Goal: Task Accomplishment & Management: Manage account settings

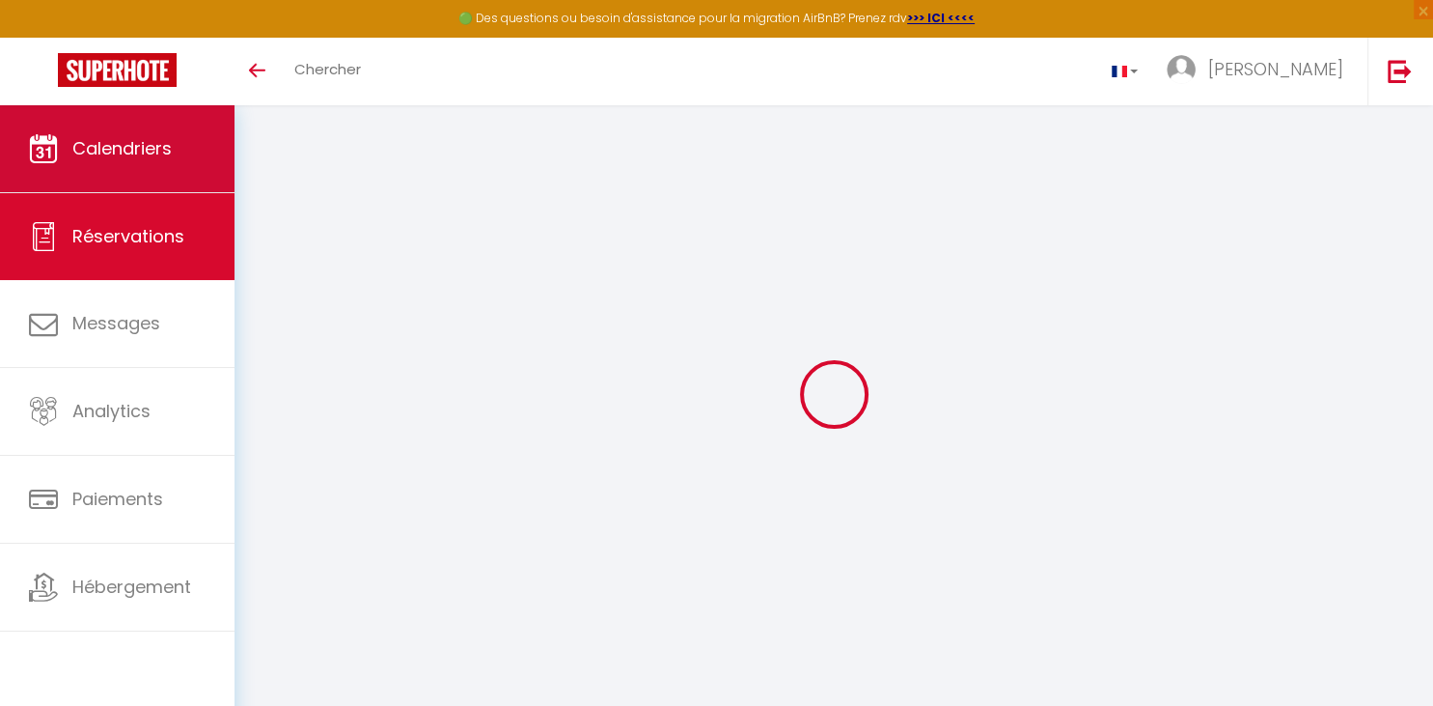
click at [153, 143] on span "Calendriers" at bounding box center [121, 148] width 99 height 24
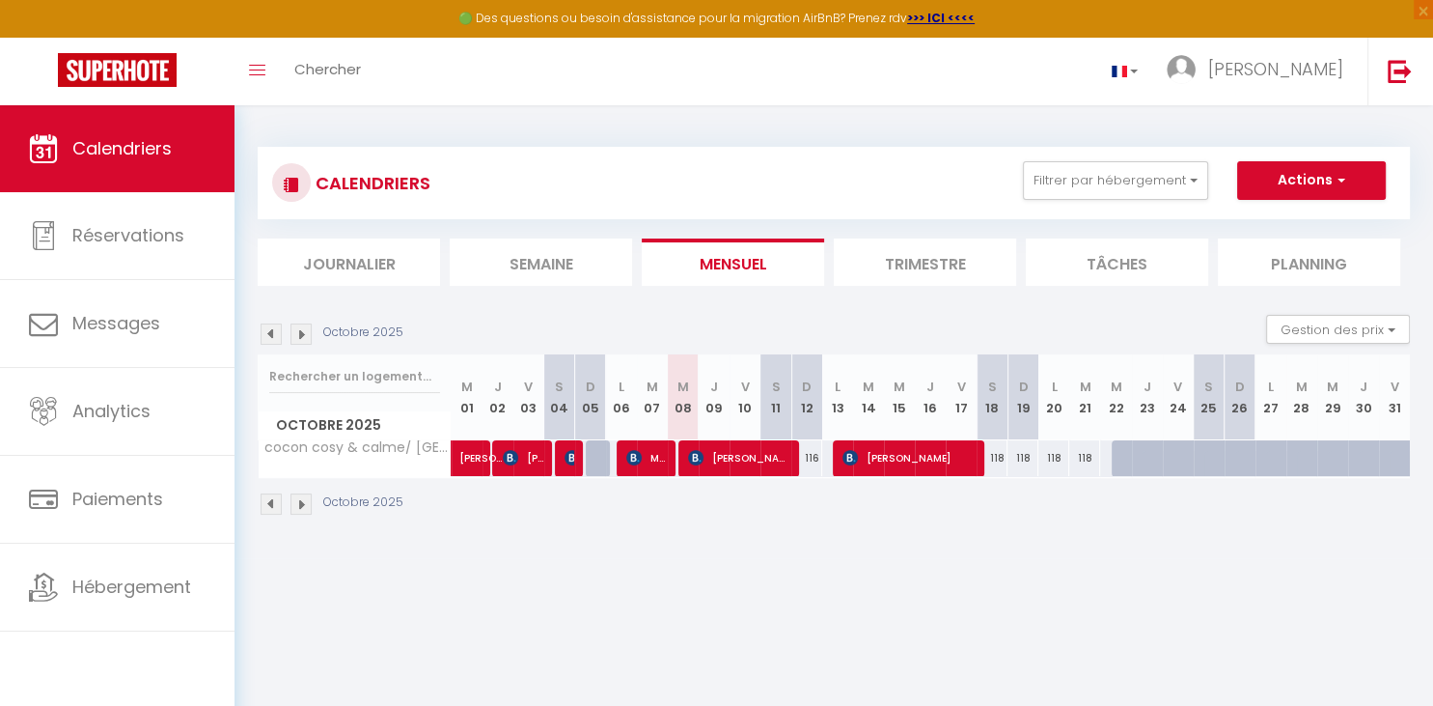
click at [273, 327] on img at bounding box center [271, 333] width 21 height 21
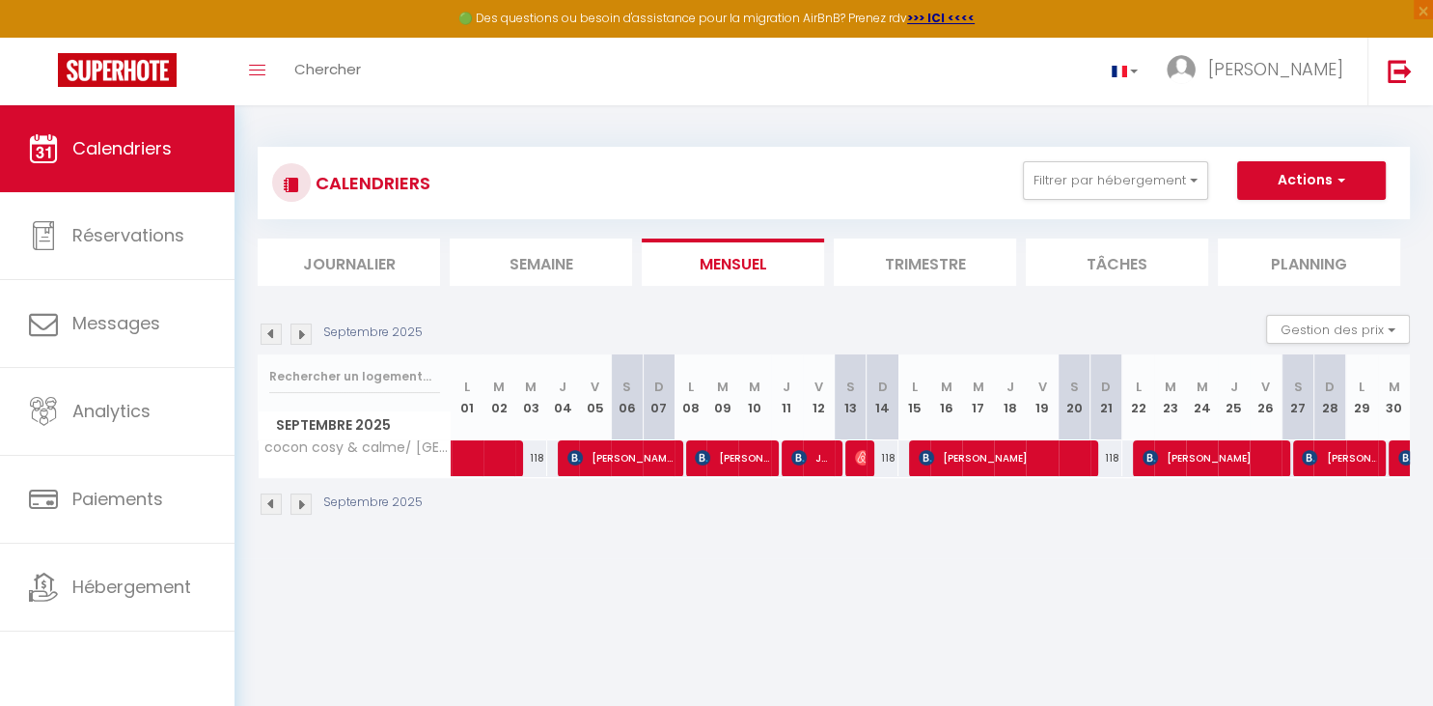
click at [272, 330] on img at bounding box center [271, 333] width 21 height 21
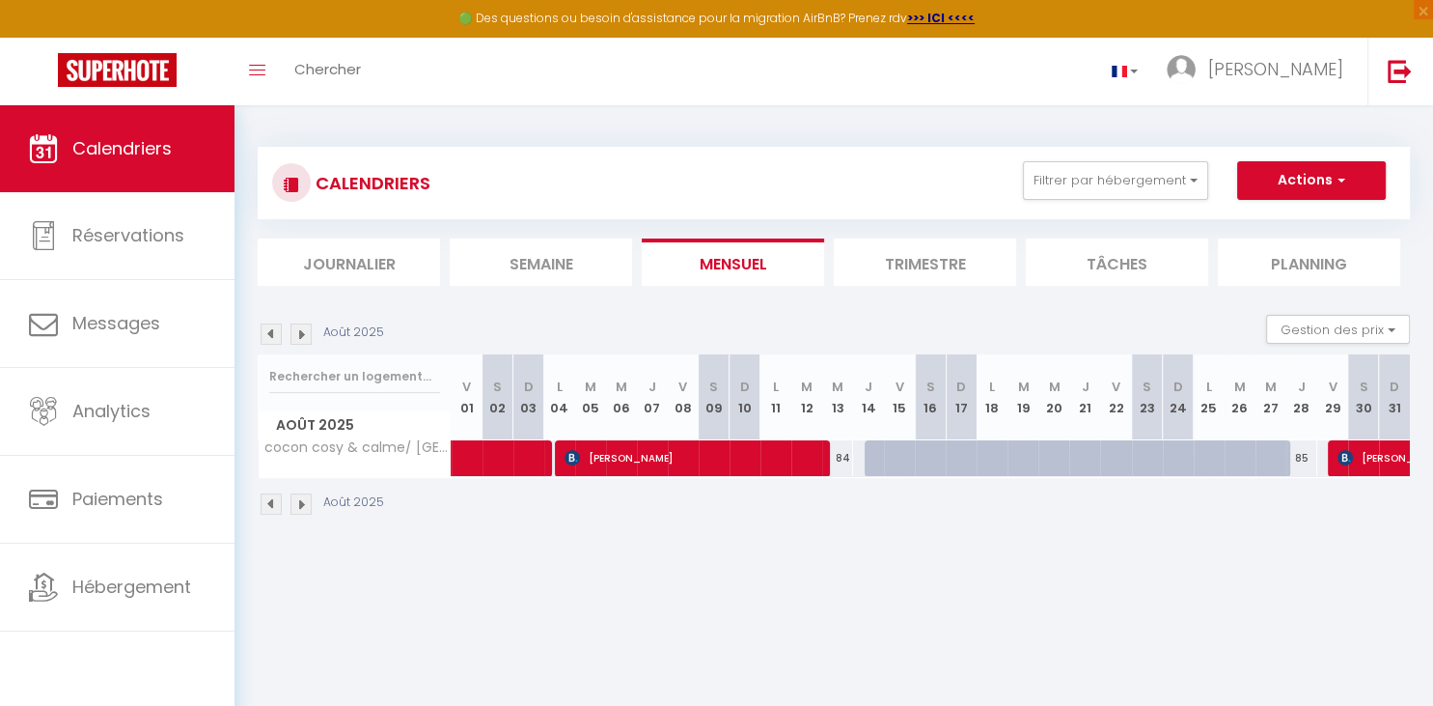
click at [272, 330] on img at bounding box center [271, 333] width 21 height 21
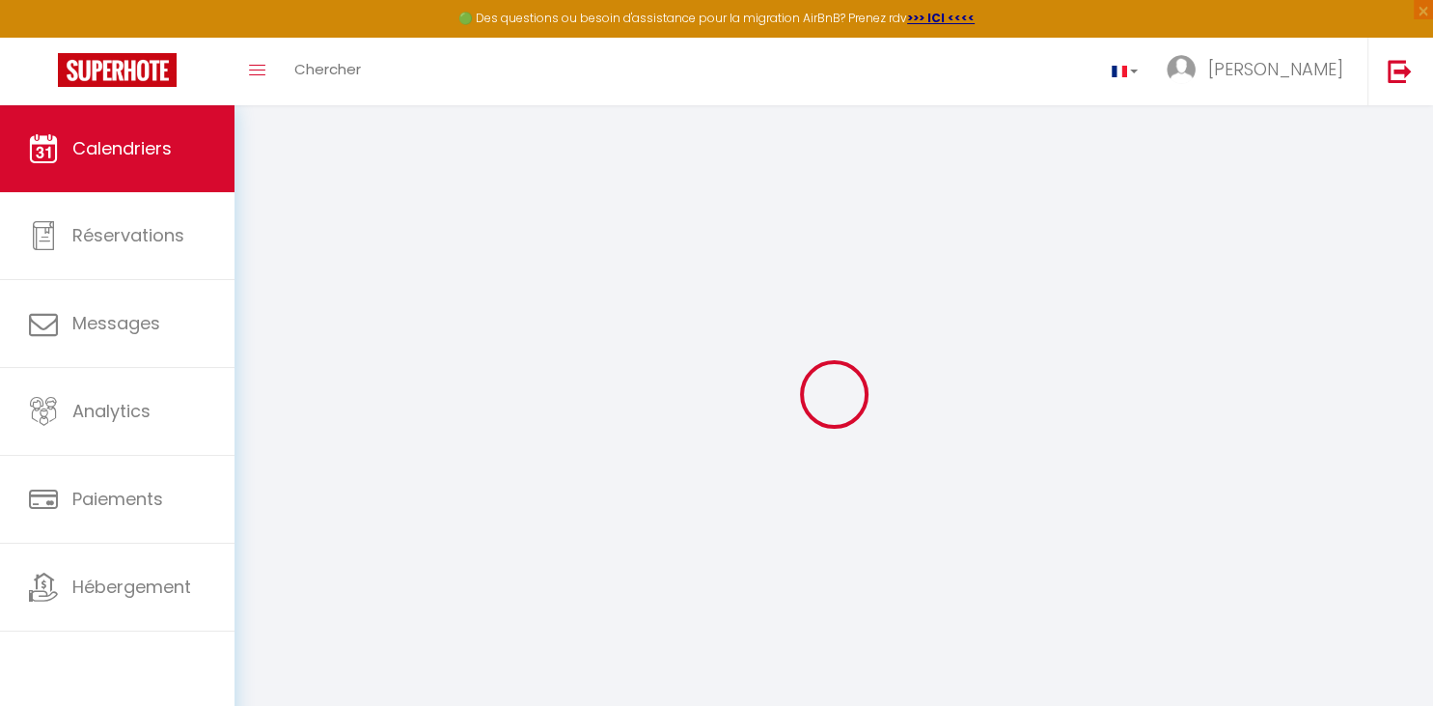
click at [272, 330] on div at bounding box center [834, 394] width 1152 height 532
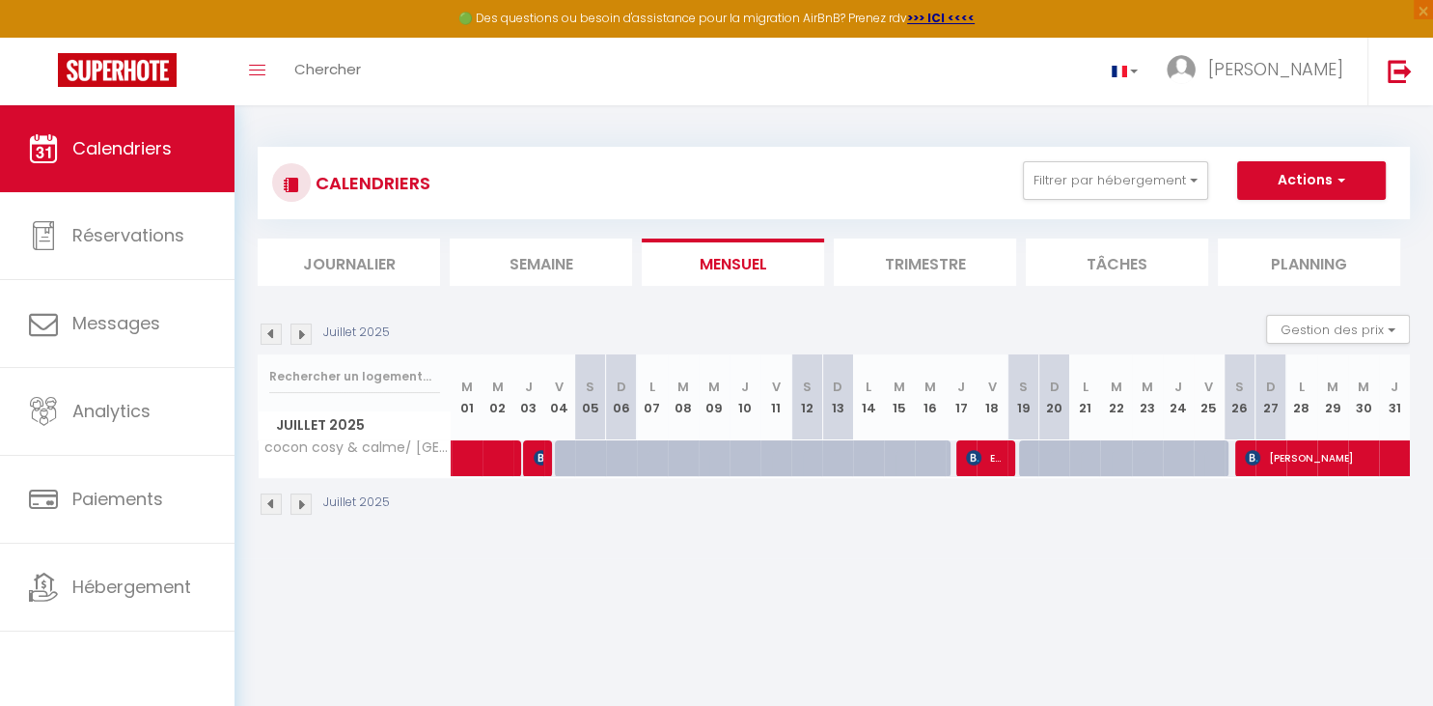
click at [272, 330] on img at bounding box center [271, 333] width 21 height 21
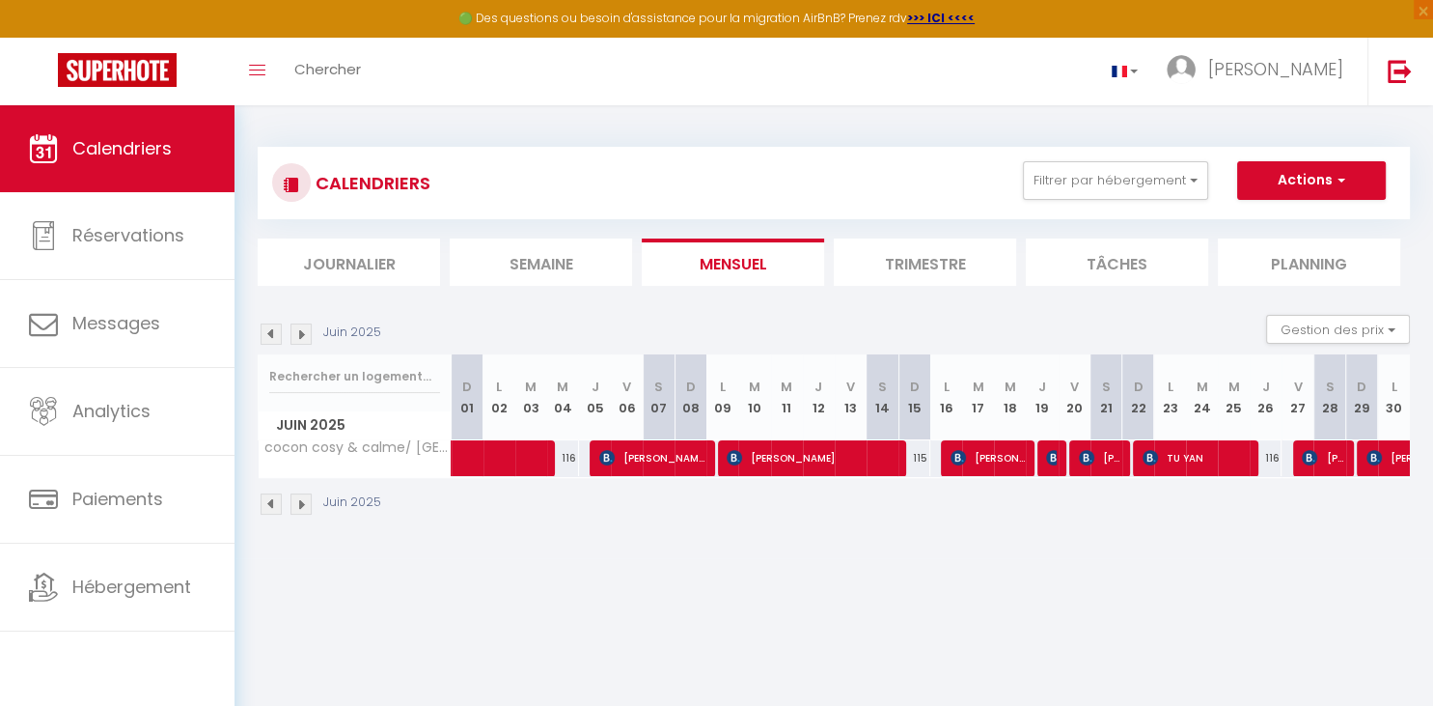
click at [307, 329] on img at bounding box center [301, 333] width 21 height 21
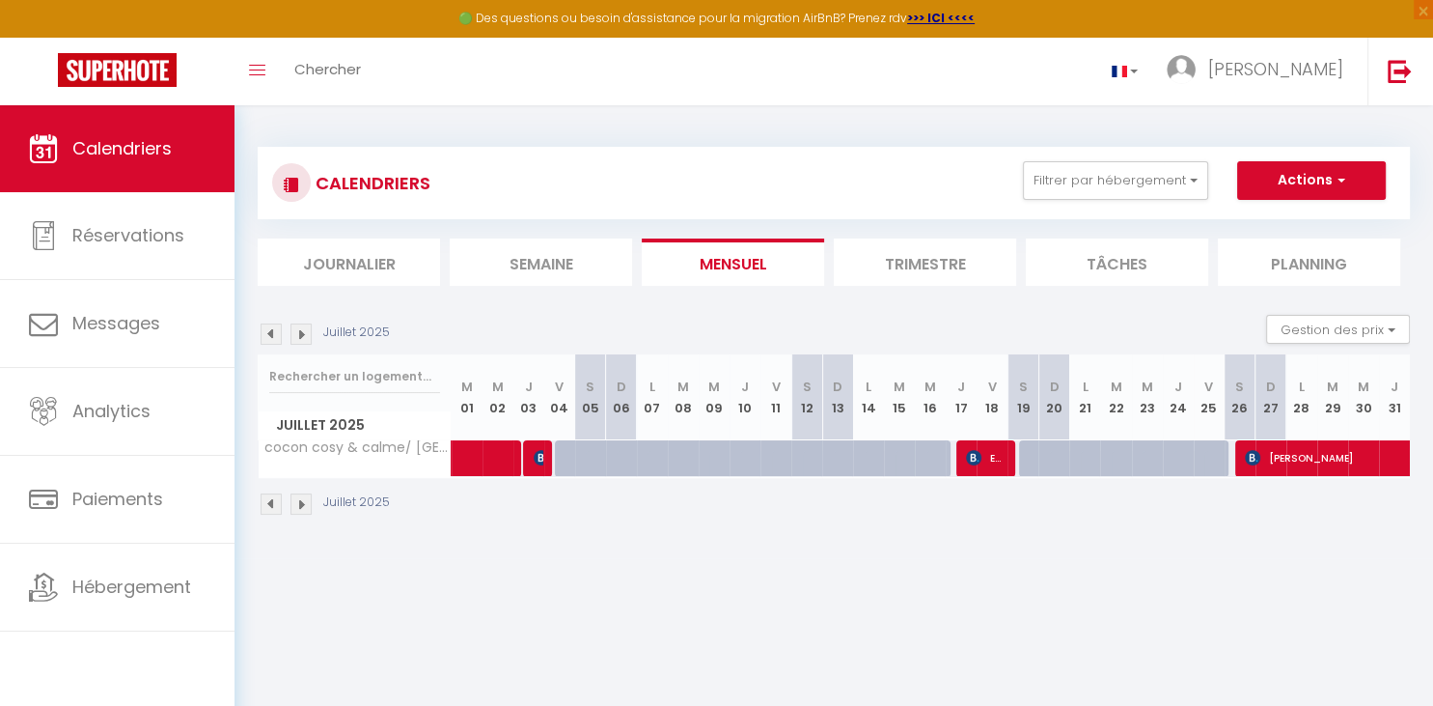
click at [537, 461] on img at bounding box center [541, 457] width 15 height 15
select select "OK"
select select "KO"
select select "0"
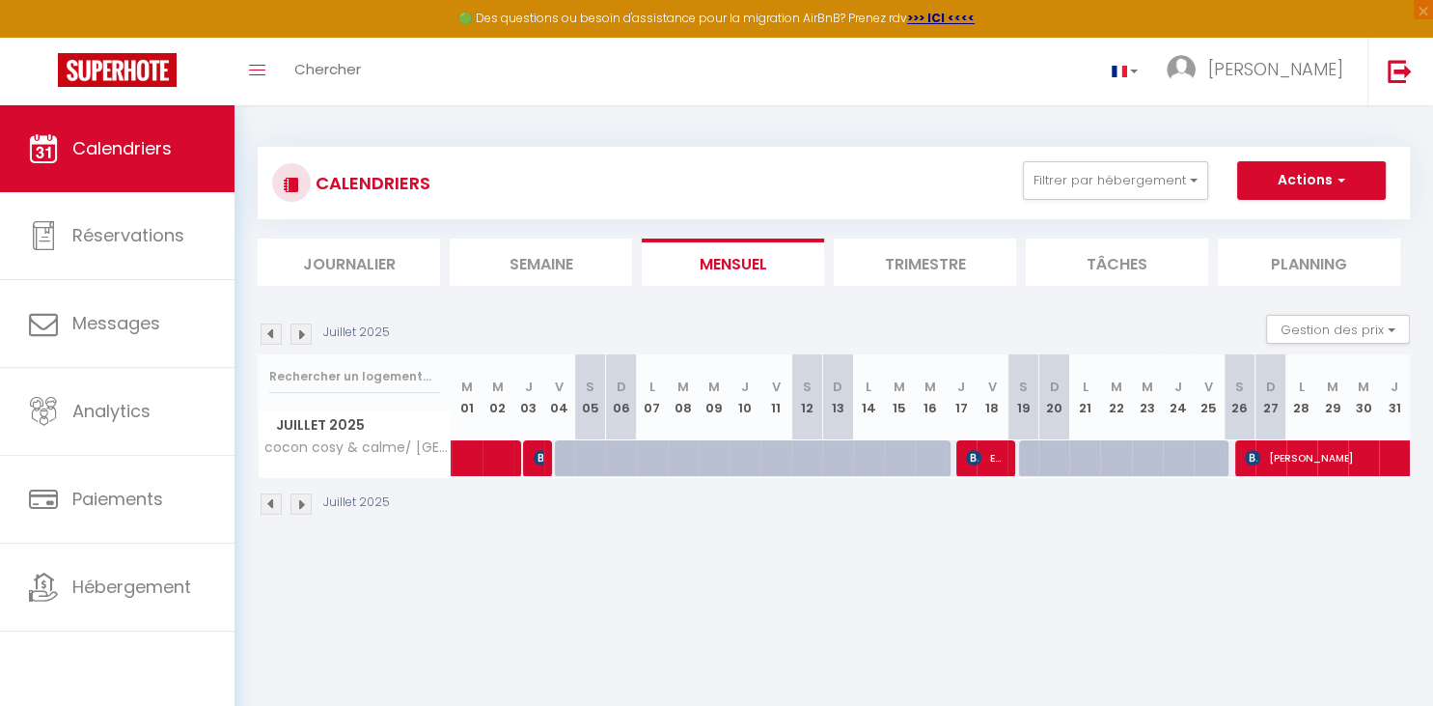
select select "1"
select select
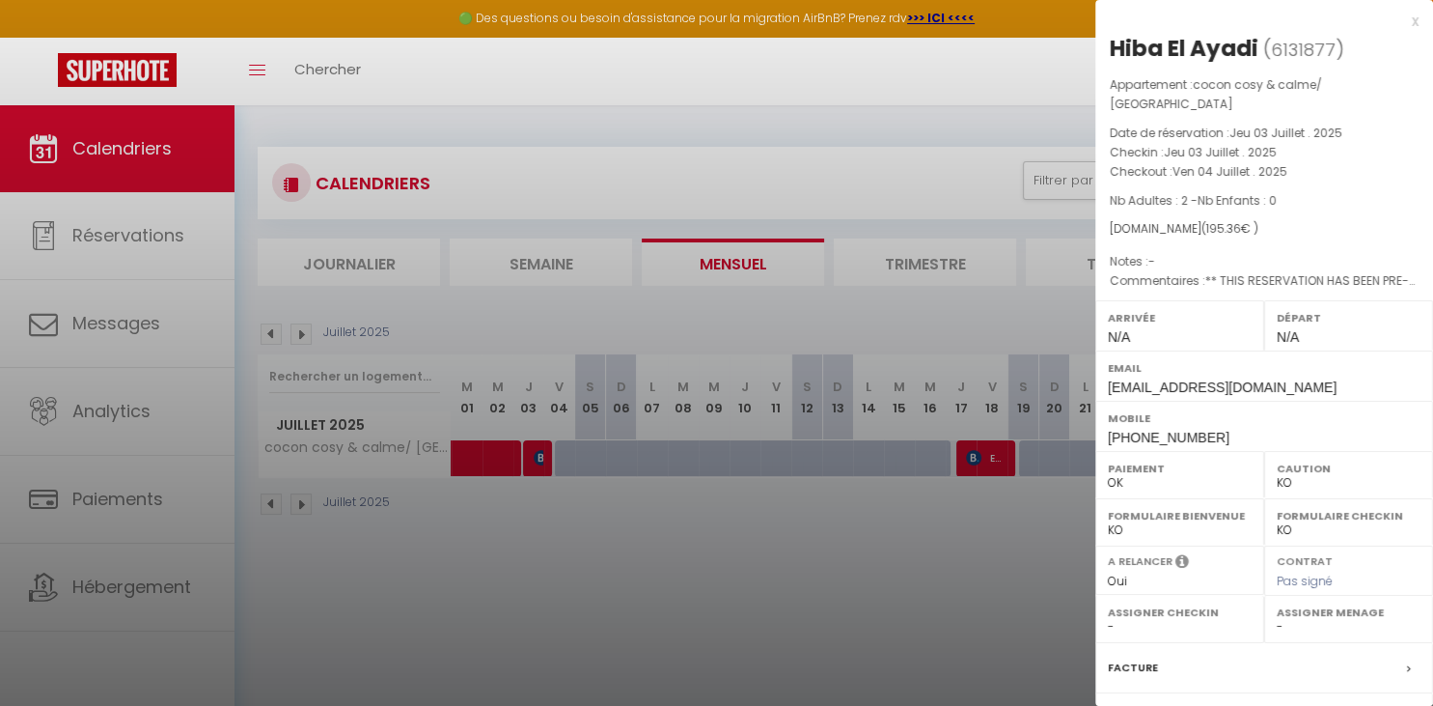
click at [537, 461] on div at bounding box center [716, 353] width 1433 height 706
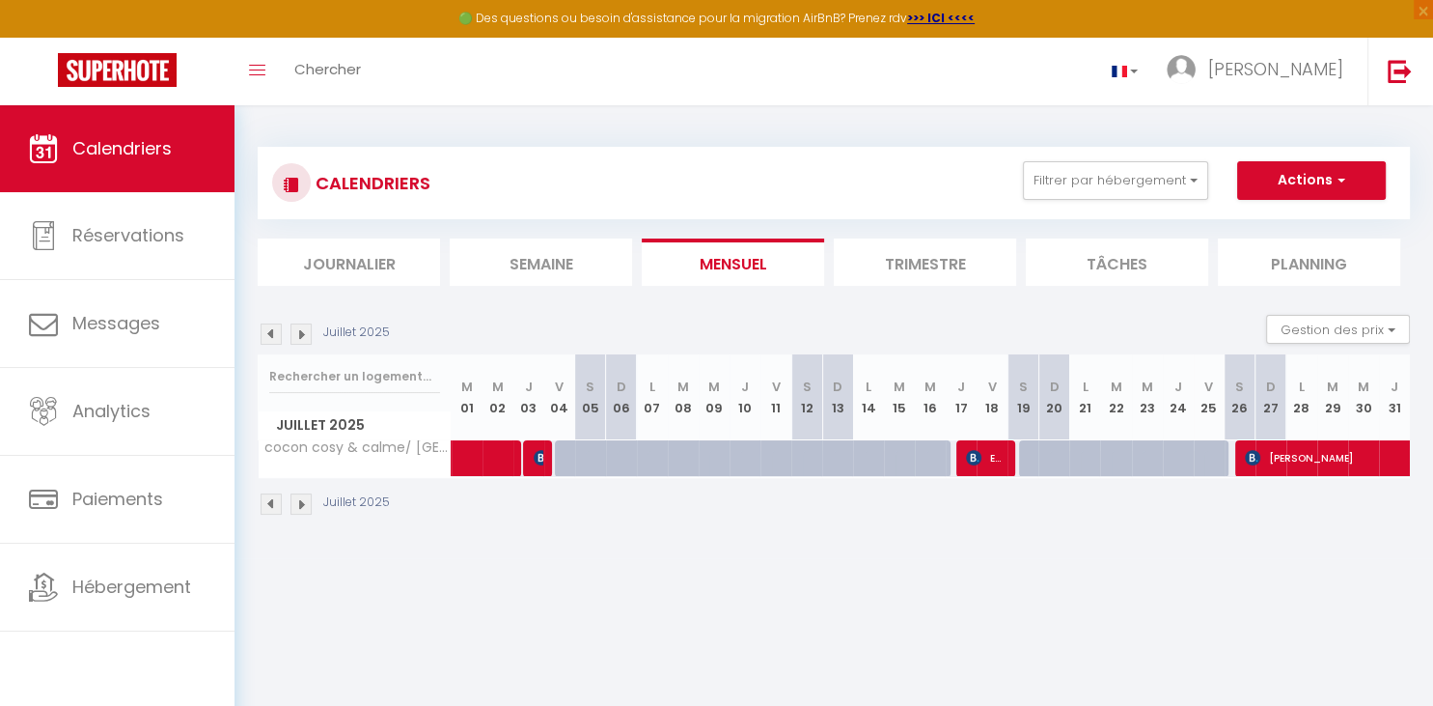
click at [976, 470] on span "Empleo Hiba" at bounding box center [987, 457] width 42 height 37
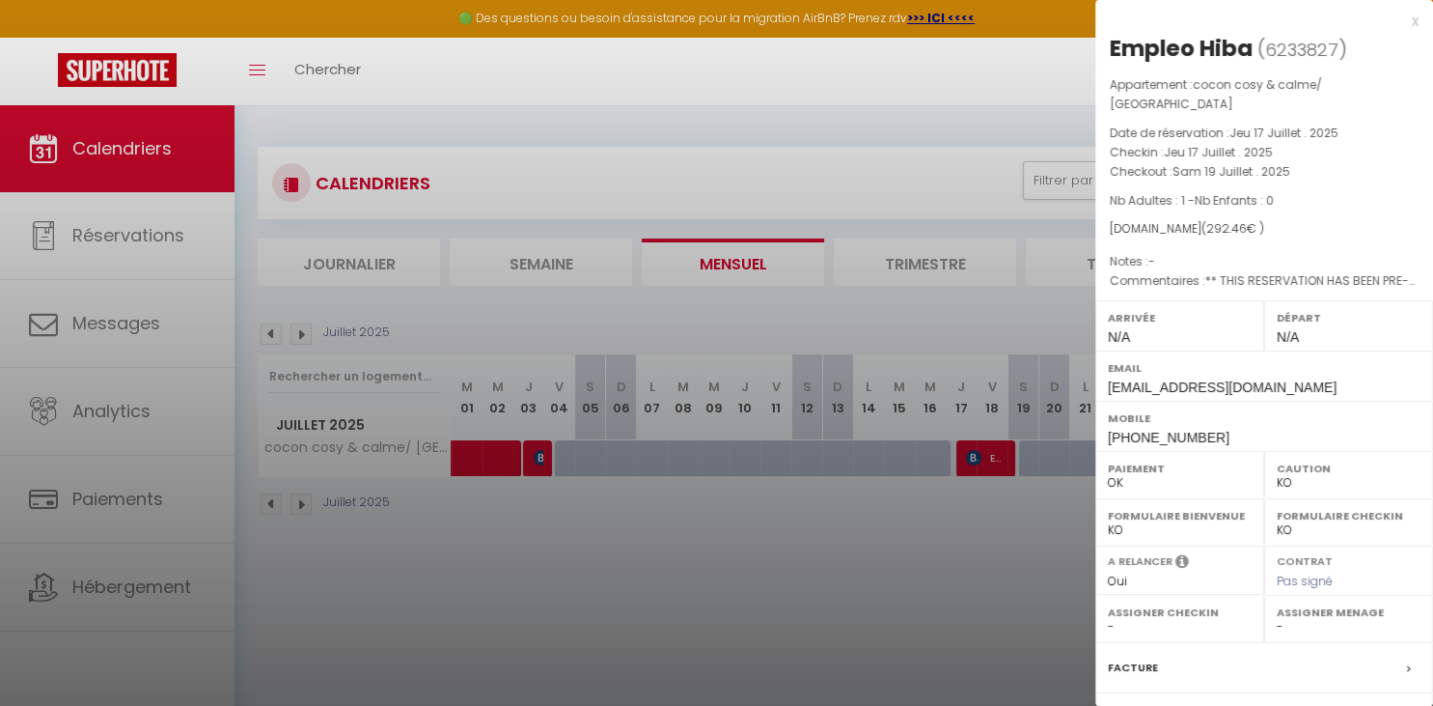
click at [1030, 579] on div at bounding box center [716, 353] width 1433 height 706
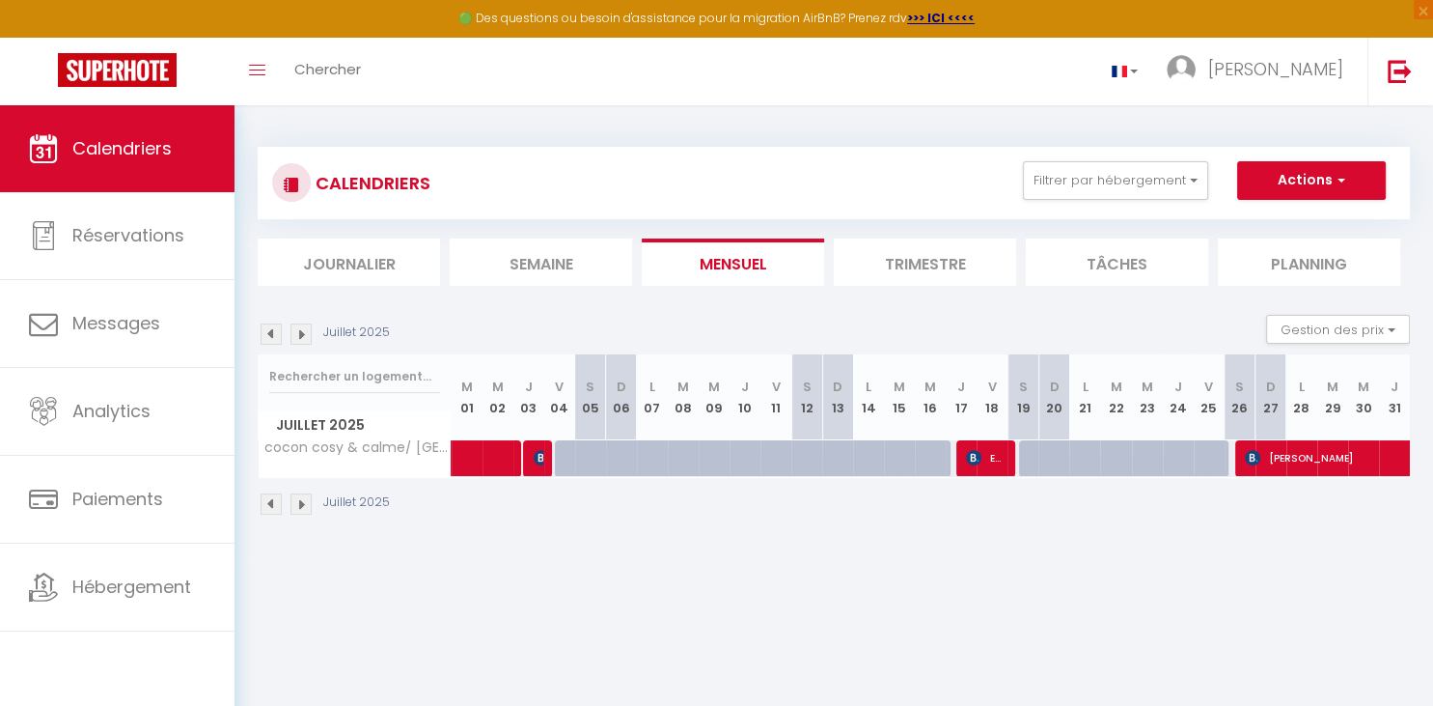
click at [1330, 456] on span "[PERSON_NAME]" at bounding box center [1445, 457] width 400 height 37
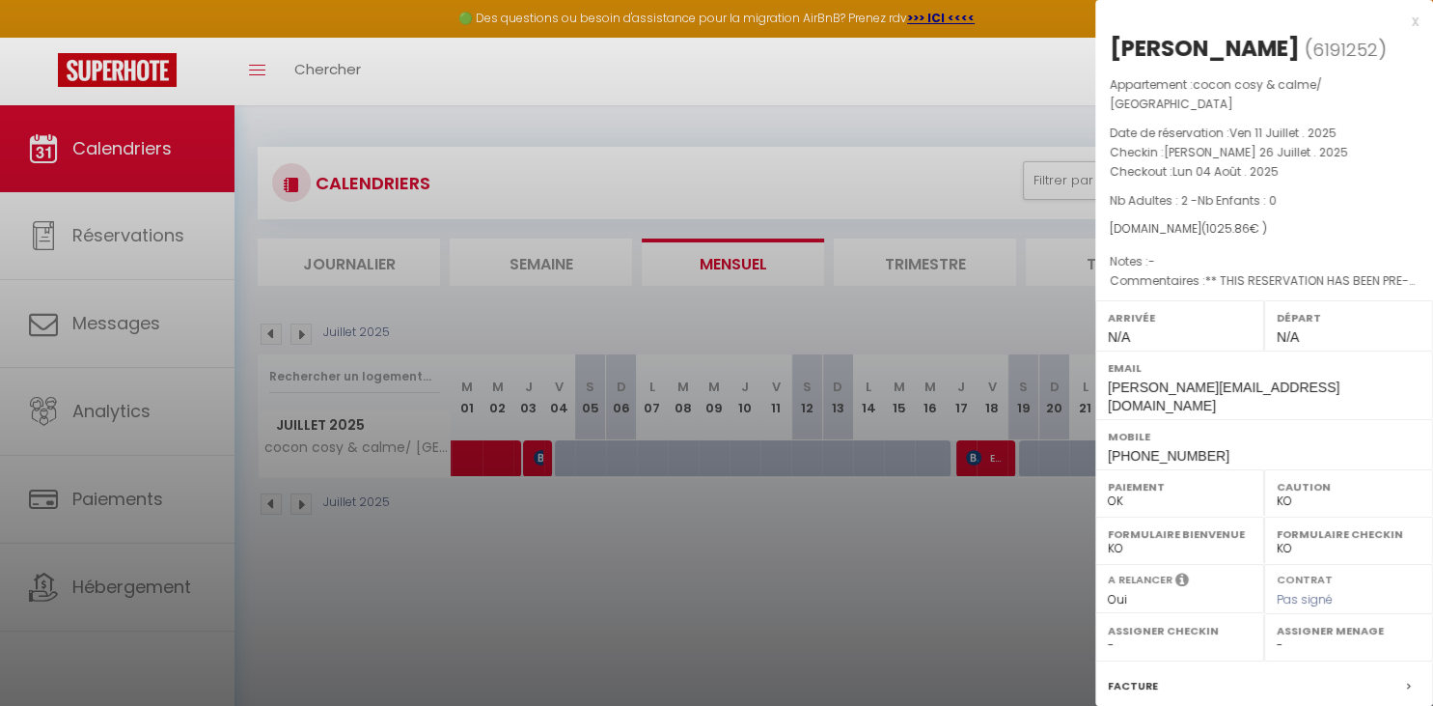
click at [990, 556] on div at bounding box center [716, 353] width 1433 height 706
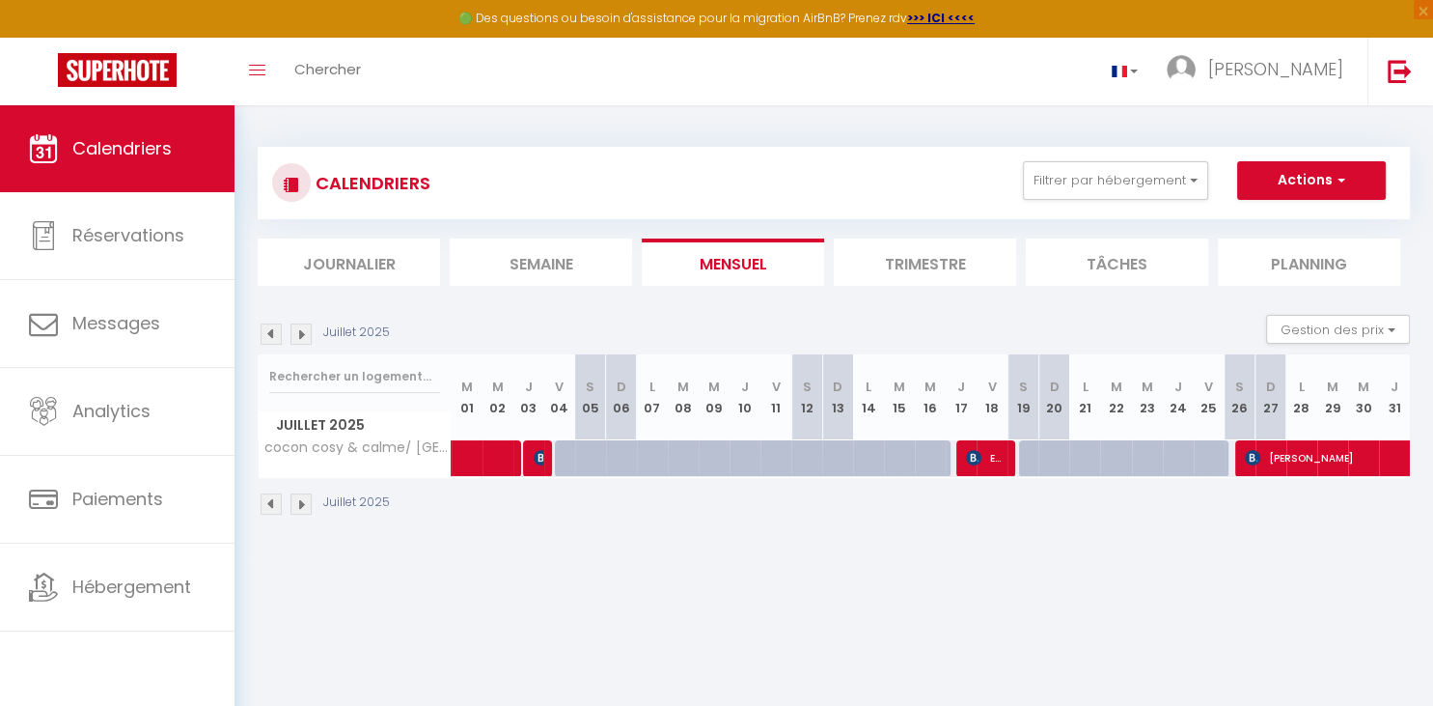
click at [304, 336] on img at bounding box center [301, 333] width 21 height 21
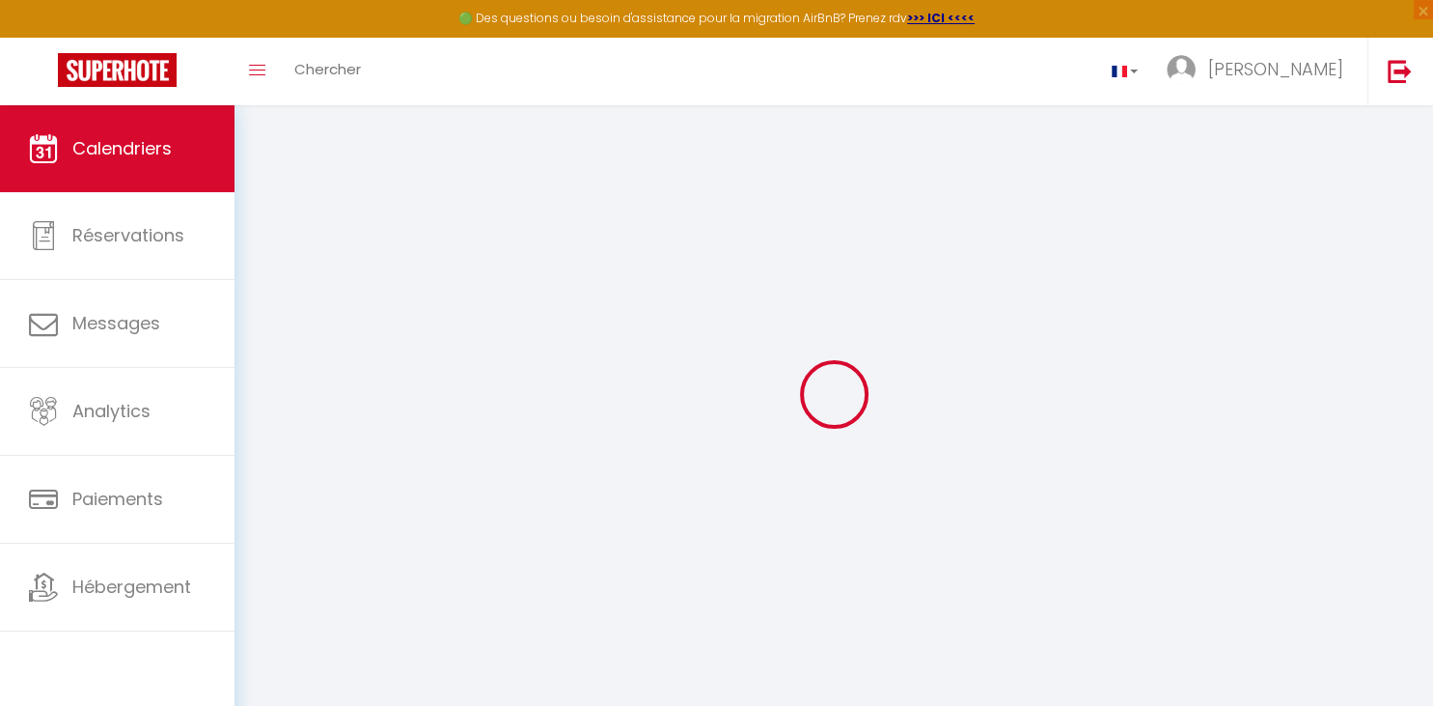
select select "KO"
select select "0"
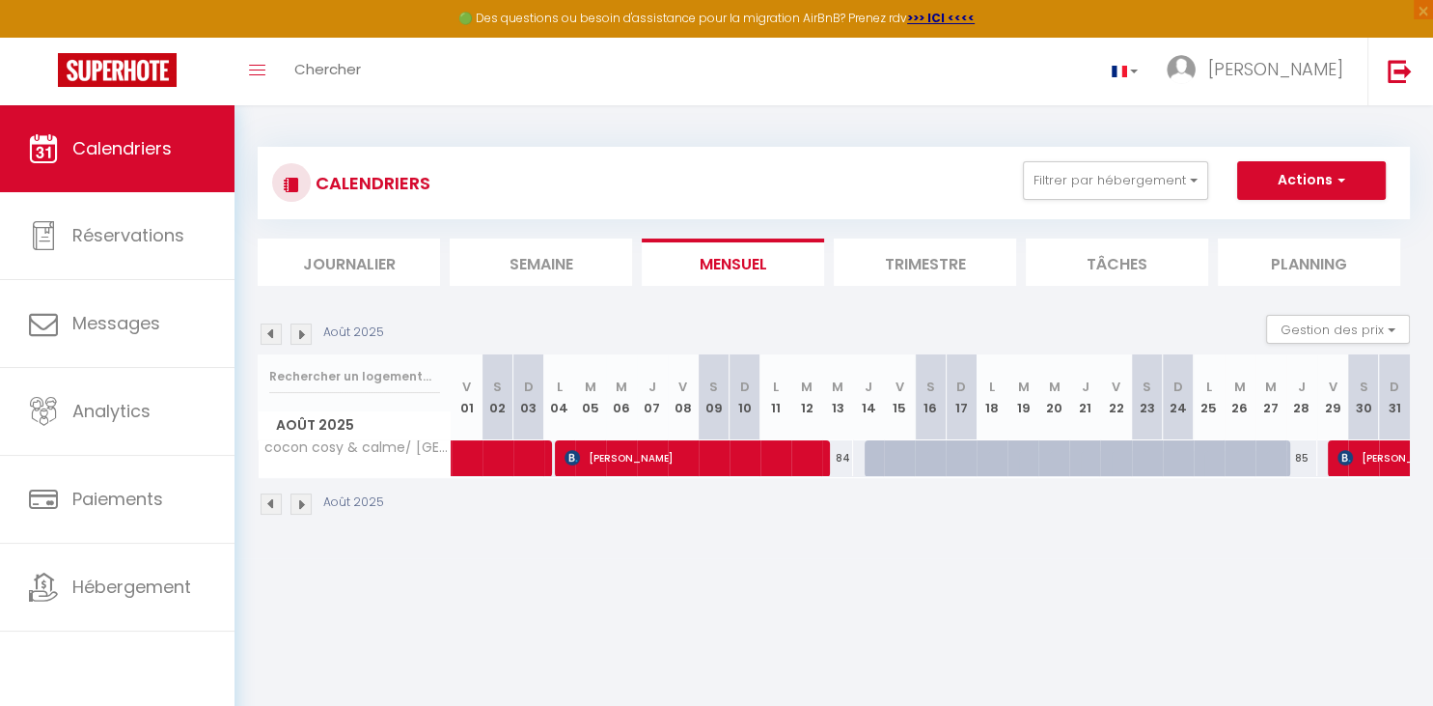
click at [701, 458] on span "[PERSON_NAME]" at bounding box center [694, 457] width 258 height 37
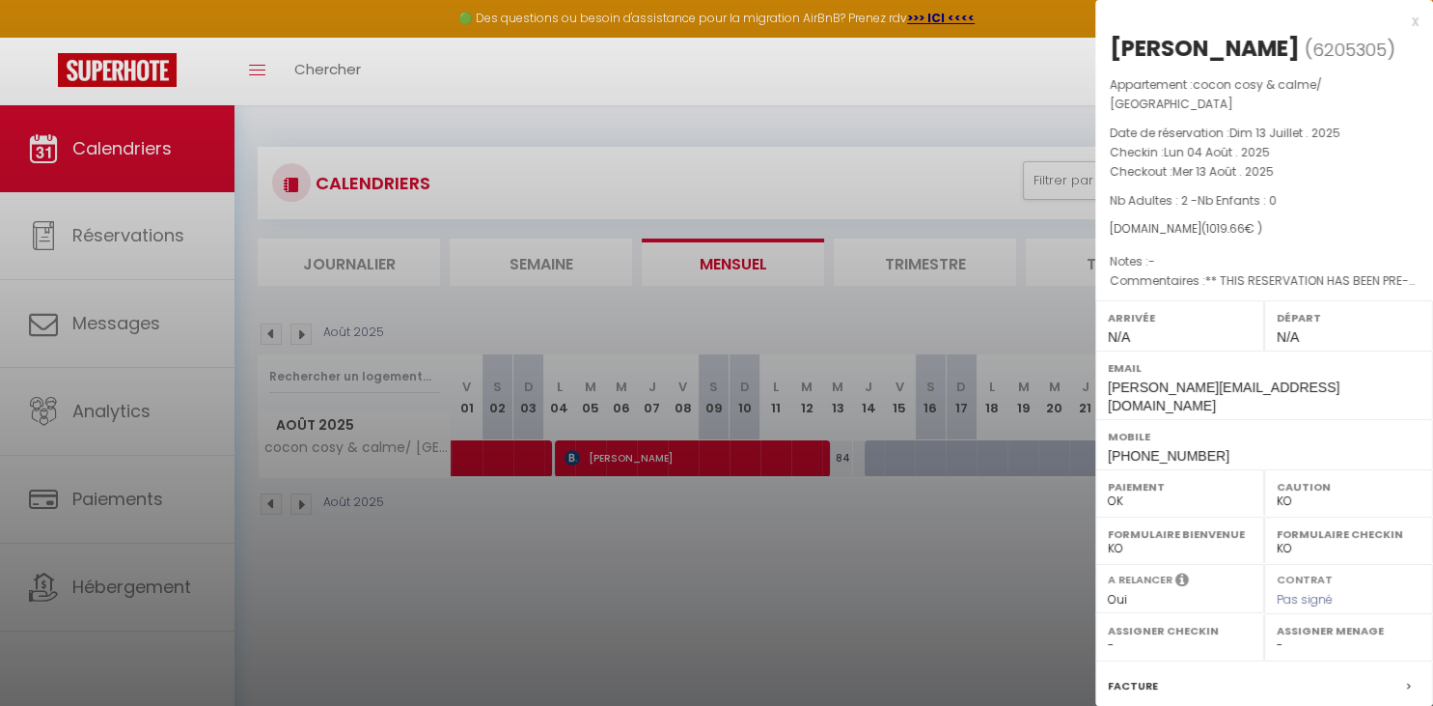
click at [748, 568] on div at bounding box center [716, 353] width 1433 height 706
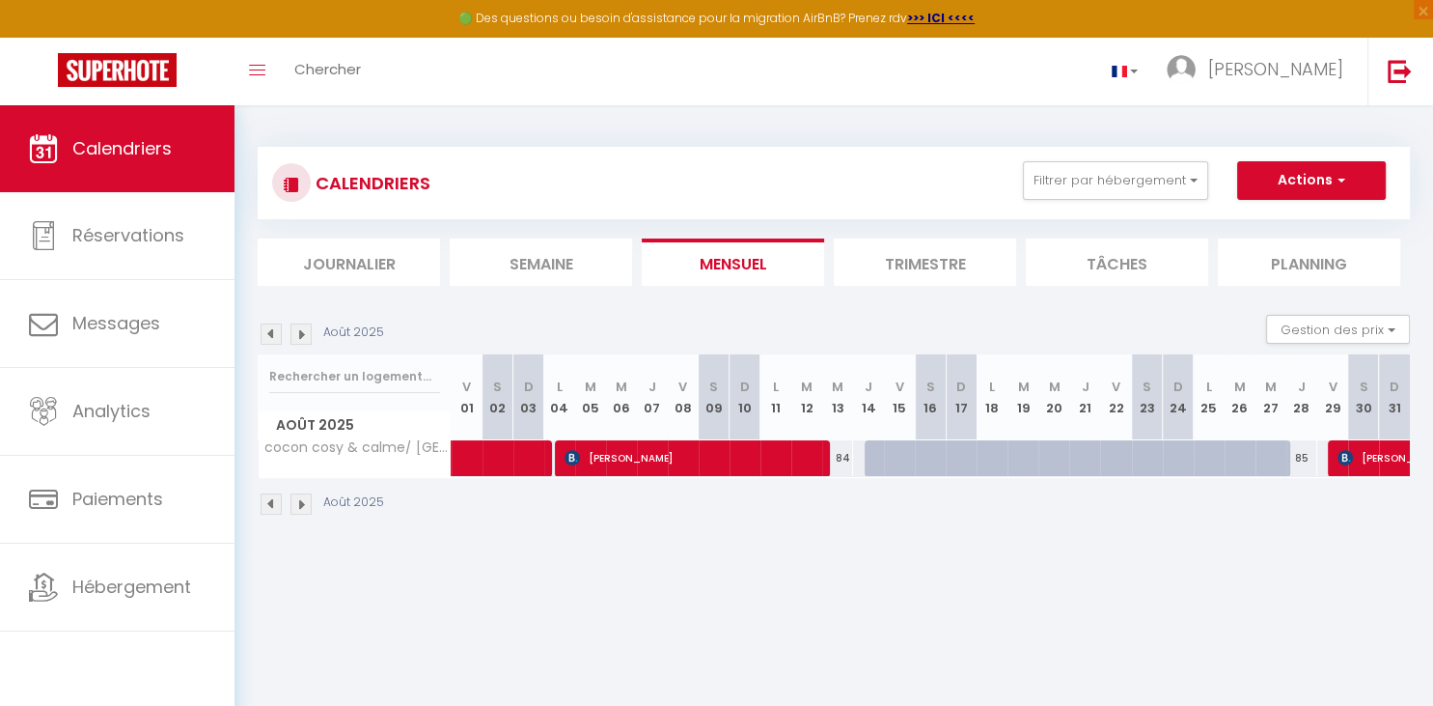
click at [734, 453] on span "[PERSON_NAME]" at bounding box center [694, 457] width 258 height 37
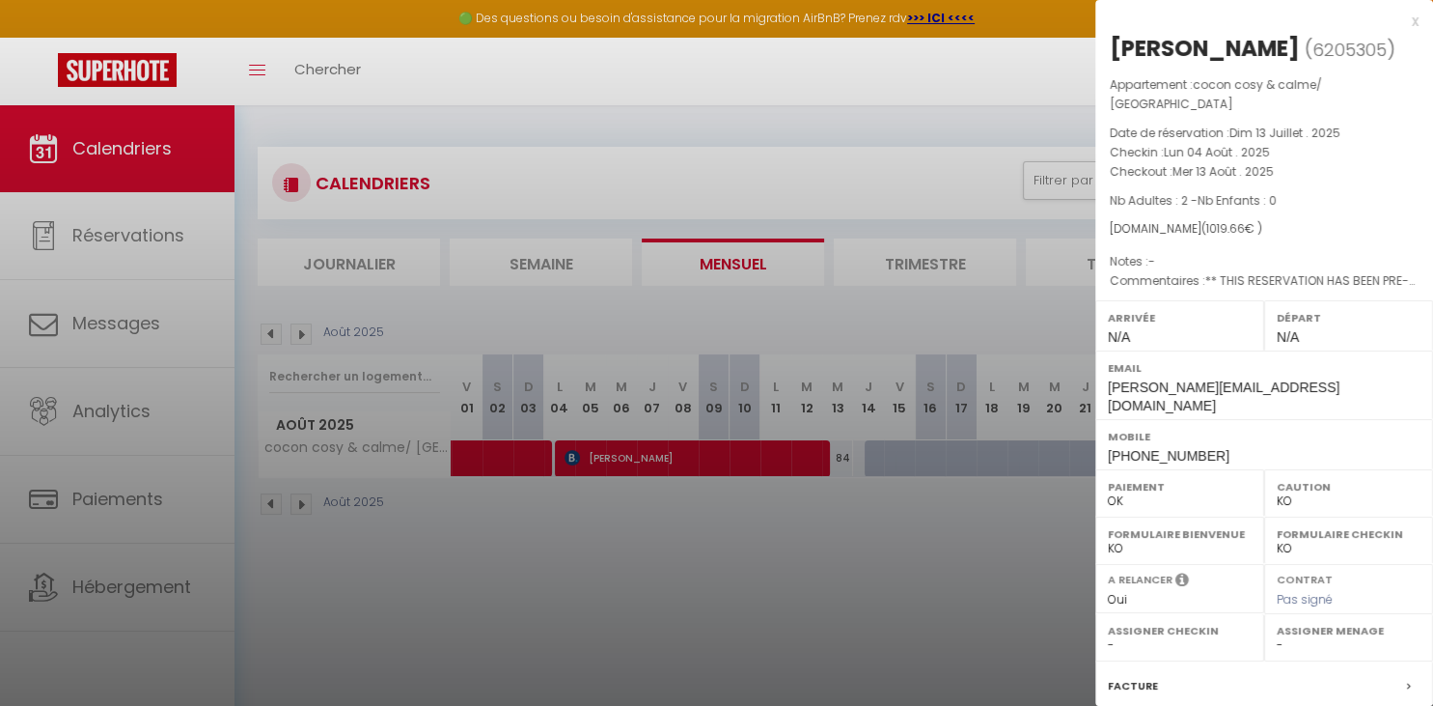
click at [784, 591] on div at bounding box center [716, 353] width 1433 height 706
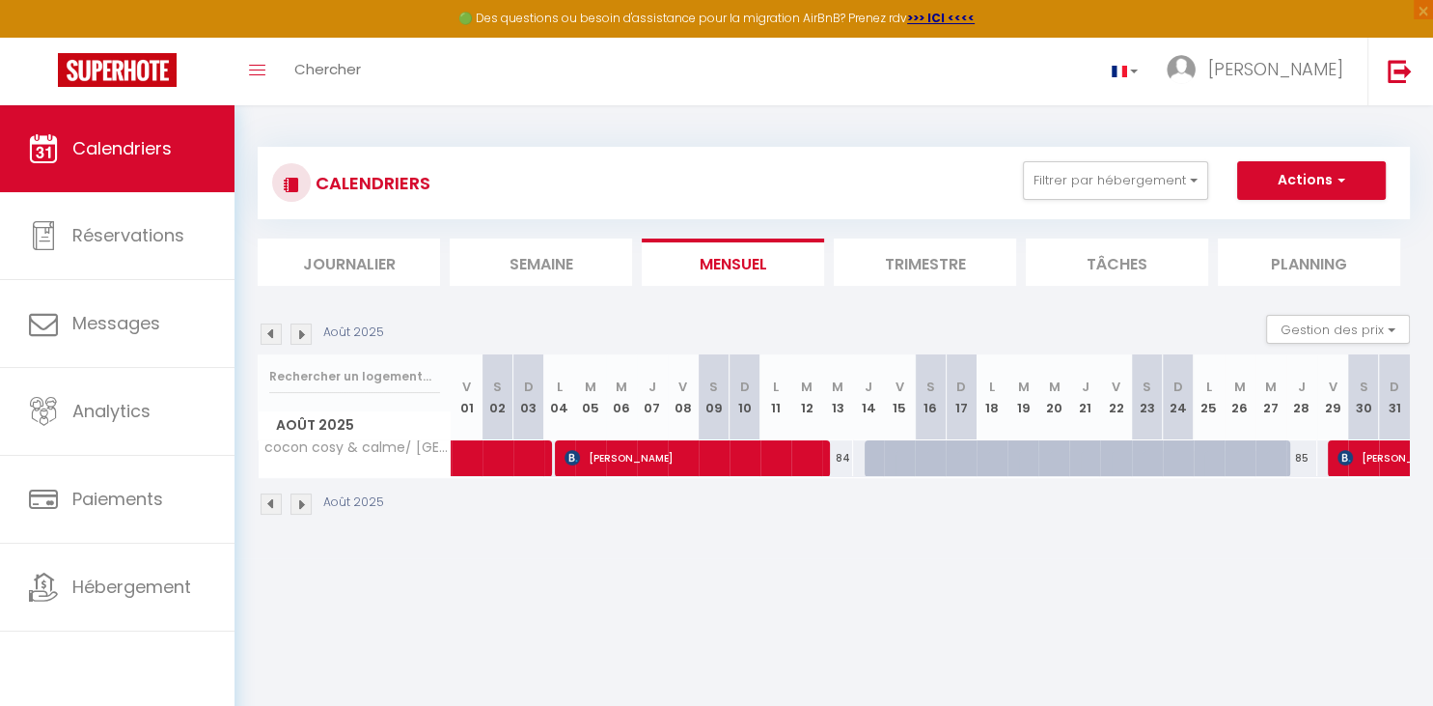
click at [302, 336] on img at bounding box center [301, 333] width 21 height 21
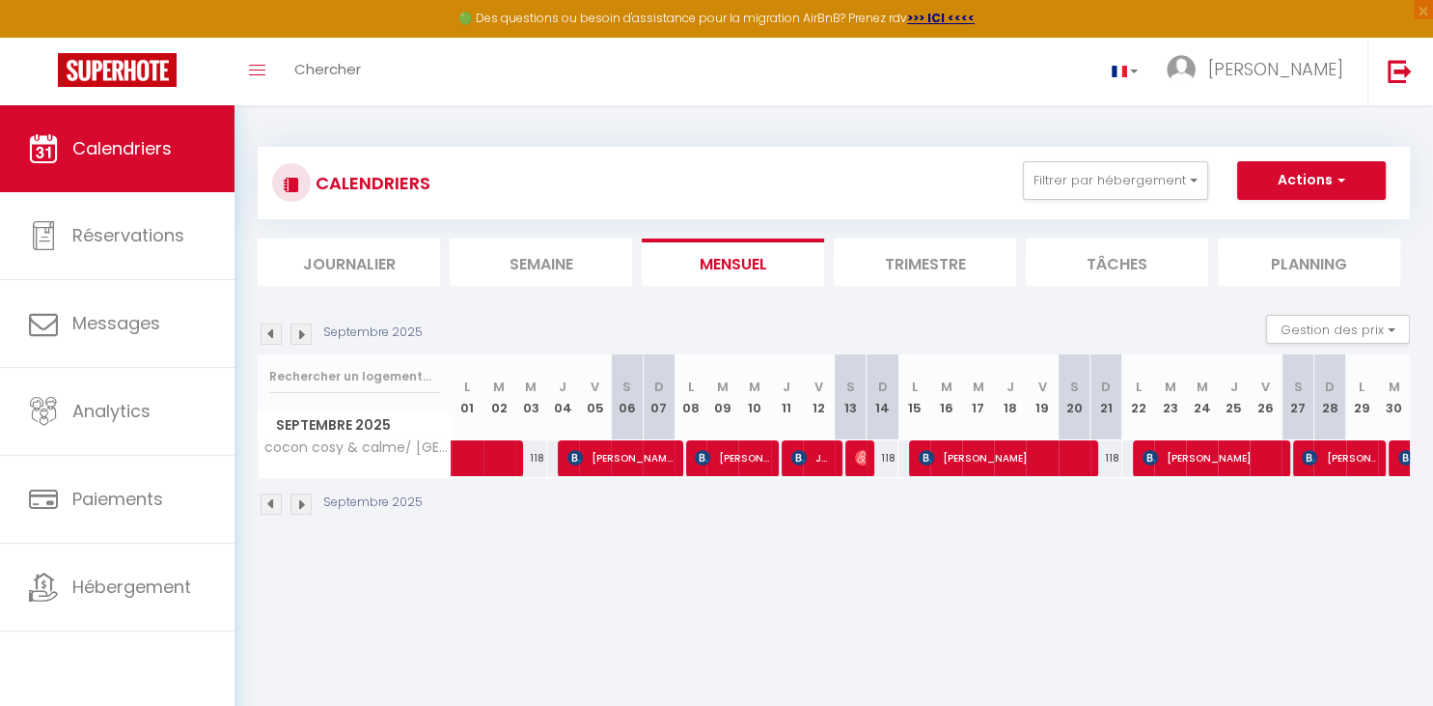
click at [561, 535] on div "CALENDRIERS Filtrer par hébergement Tous cocon cosy & calme/ montmartre Effacer…" at bounding box center [834, 331] width 1199 height 453
click at [295, 332] on img at bounding box center [301, 333] width 21 height 21
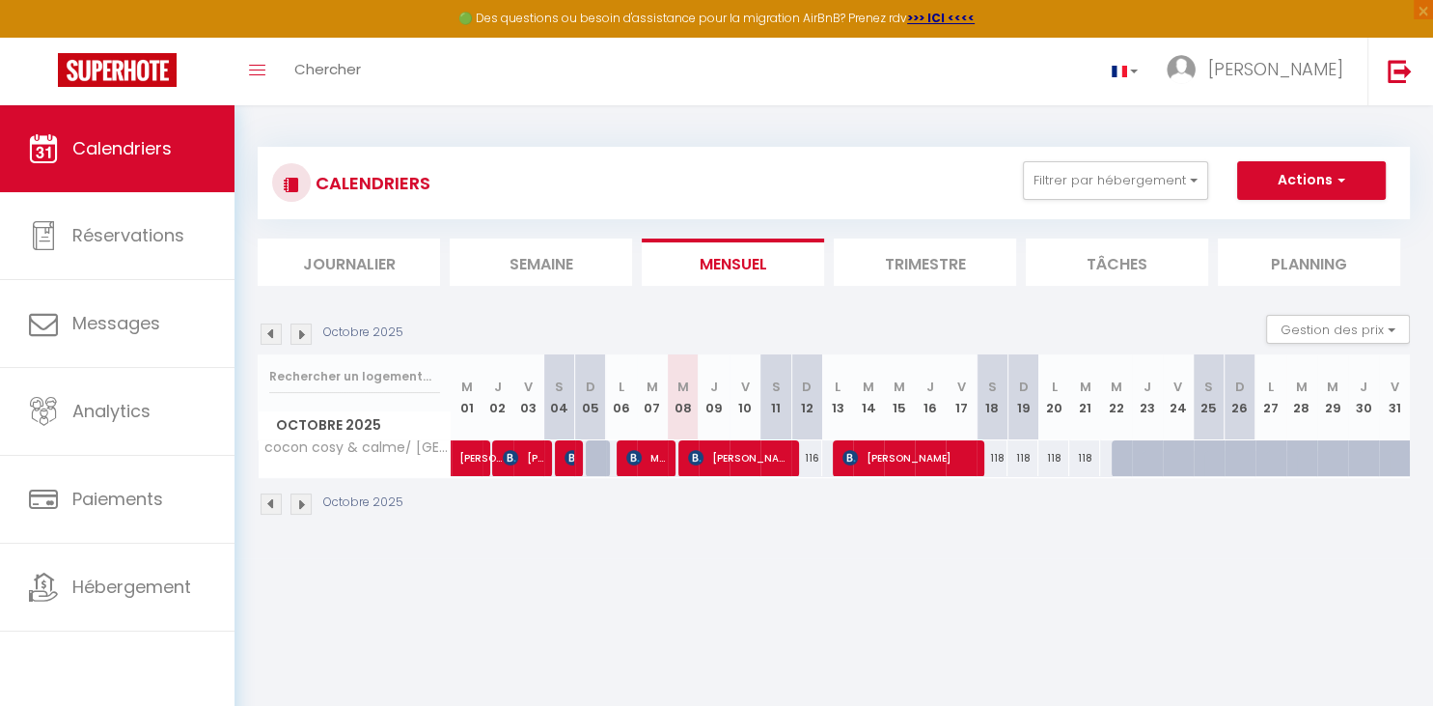
click at [264, 329] on img at bounding box center [271, 333] width 21 height 21
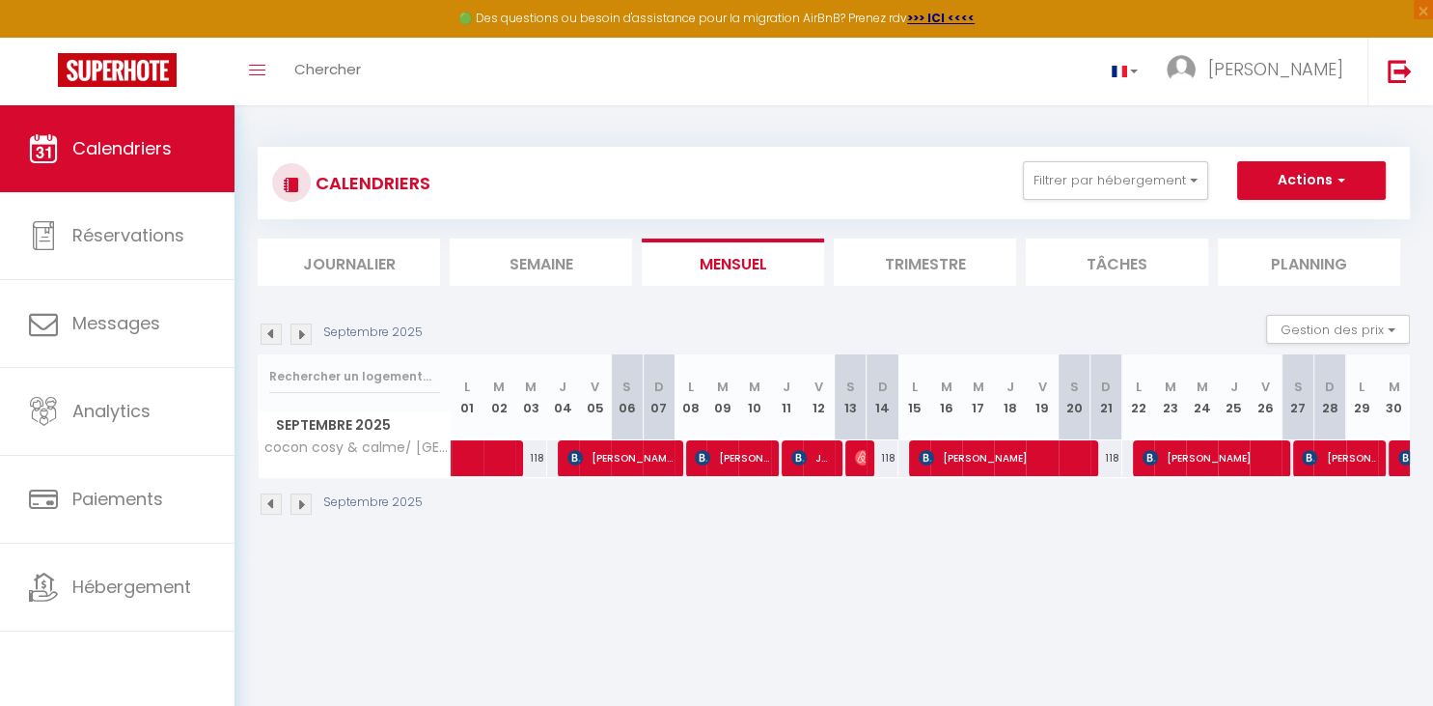
click at [303, 338] on img at bounding box center [301, 333] width 21 height 21
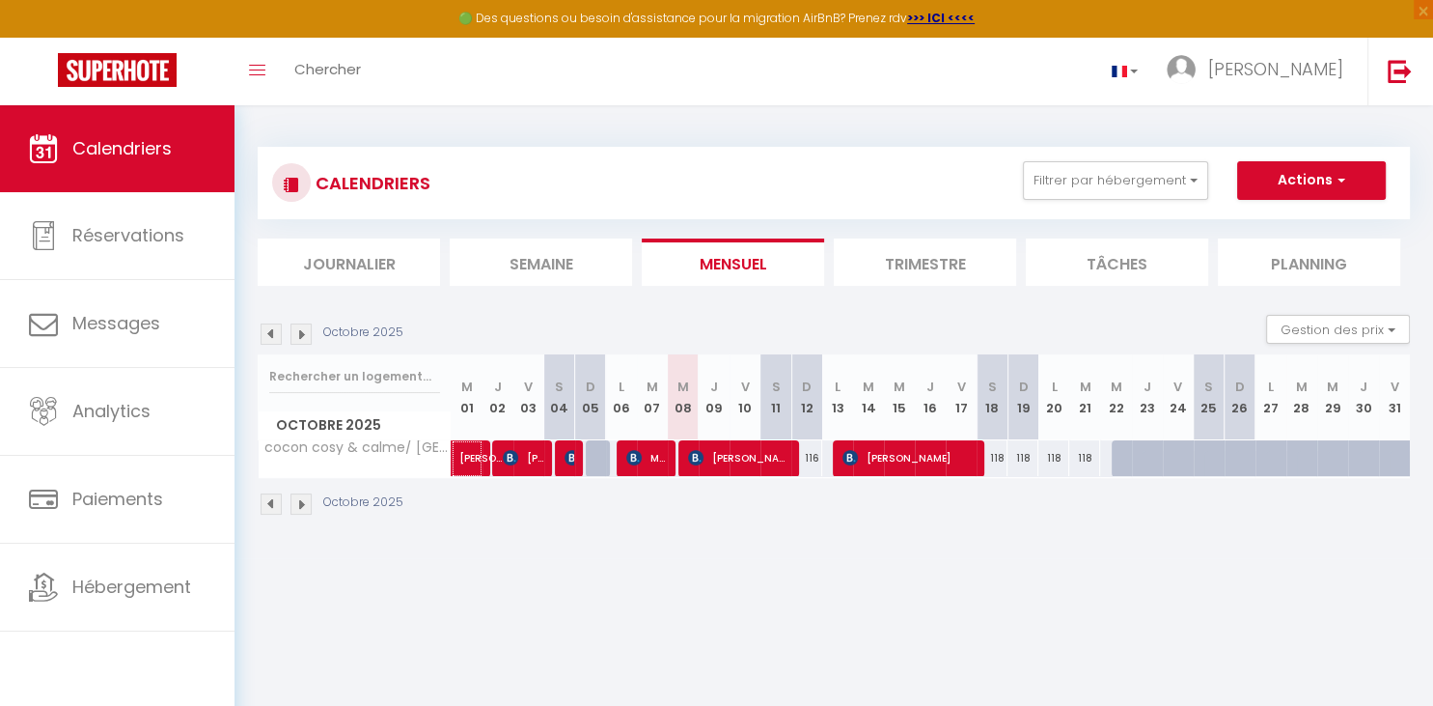
click at [465, 458] on span "[PERSON_NAME]" at bounding box center [481, 448] width 44 height 37
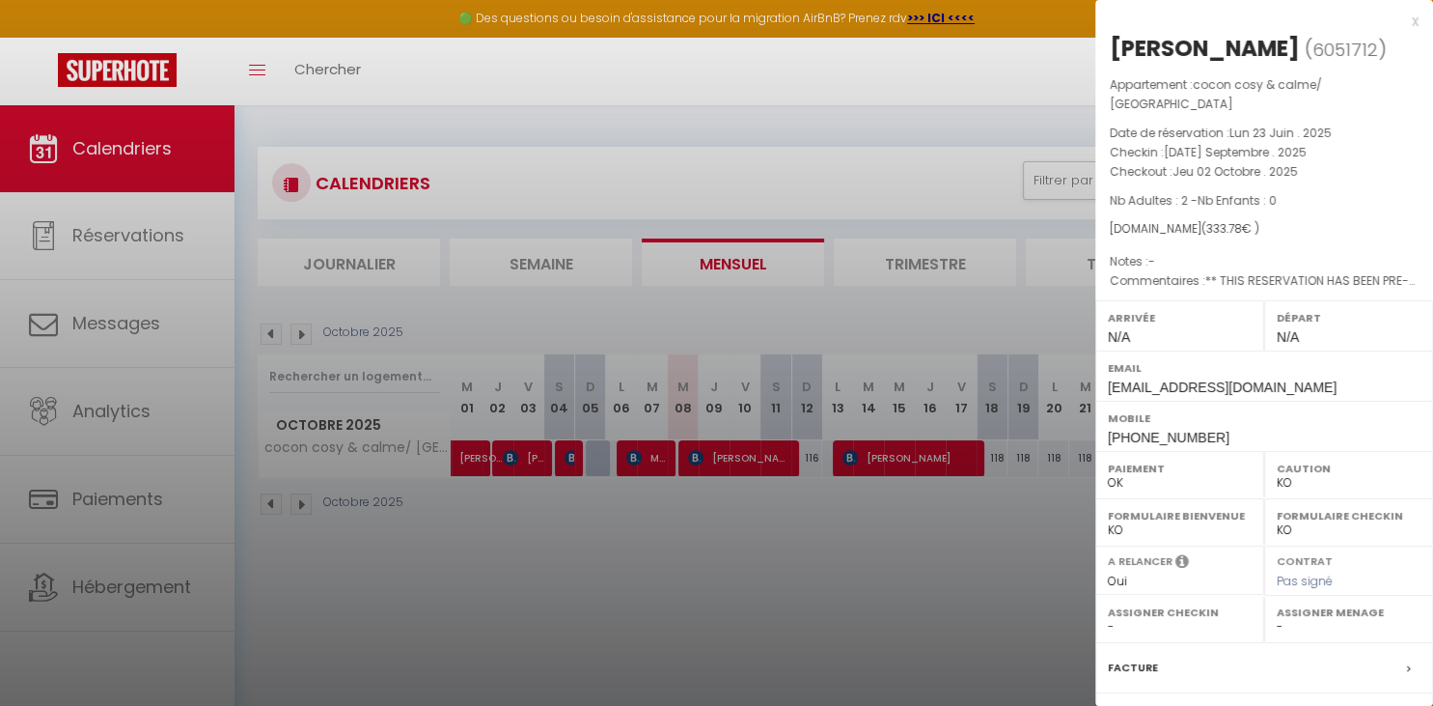
click at [819, 597] on div at bounding box center [716, 353] width 1433 height 706
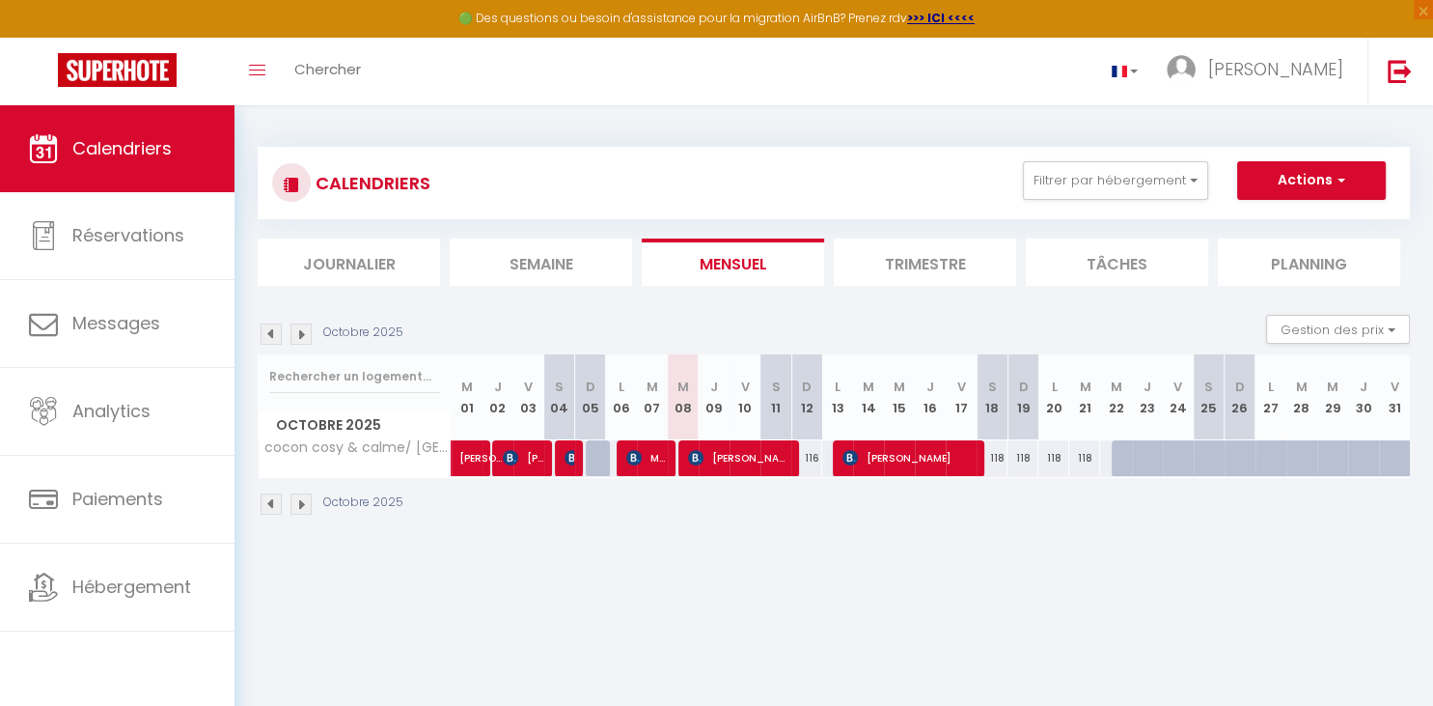
click at [593, 457] on div at bounding box center [601, 458] width 31 height 37
type input "117"
type input "Dim 05 Octobre 2025"
type input "Lun 06 Octobre 2025"
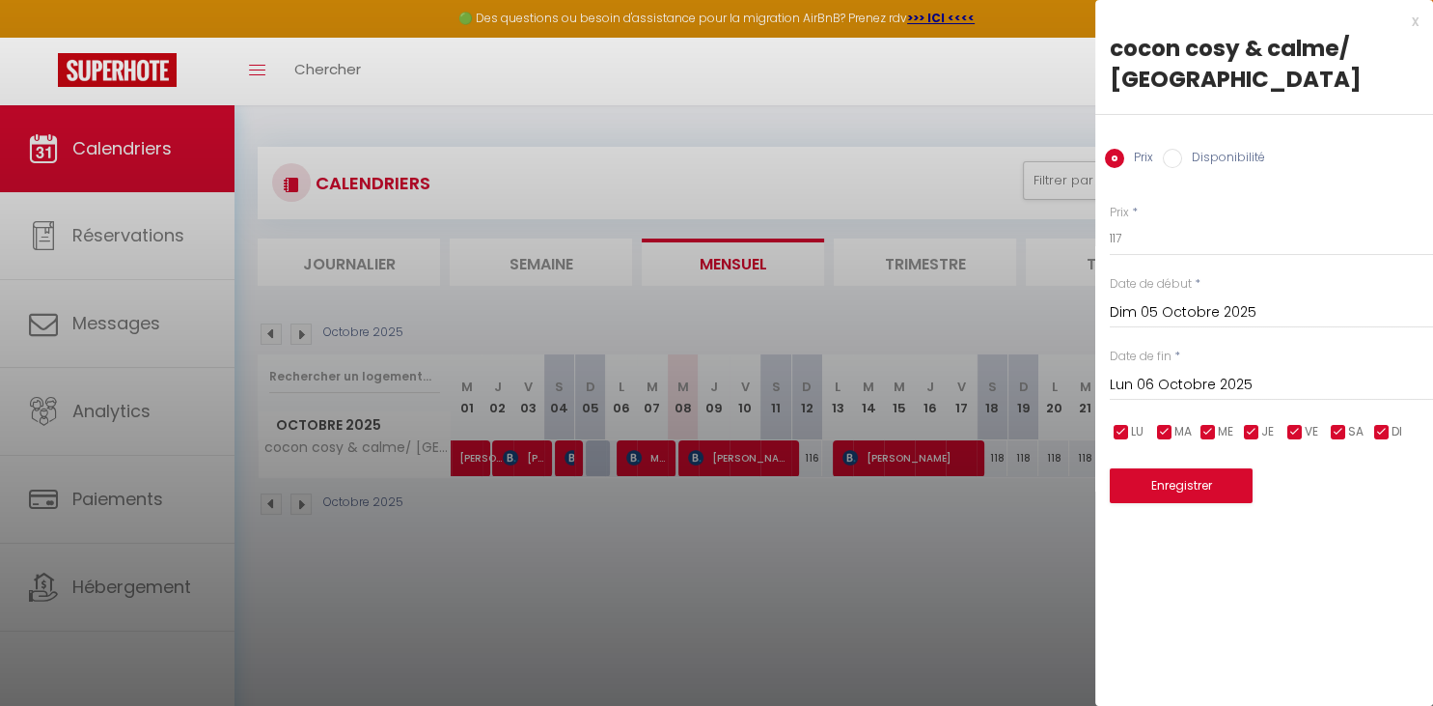
click at [593, 457] on div at bounding box center [716, 353] width 1433 height 706
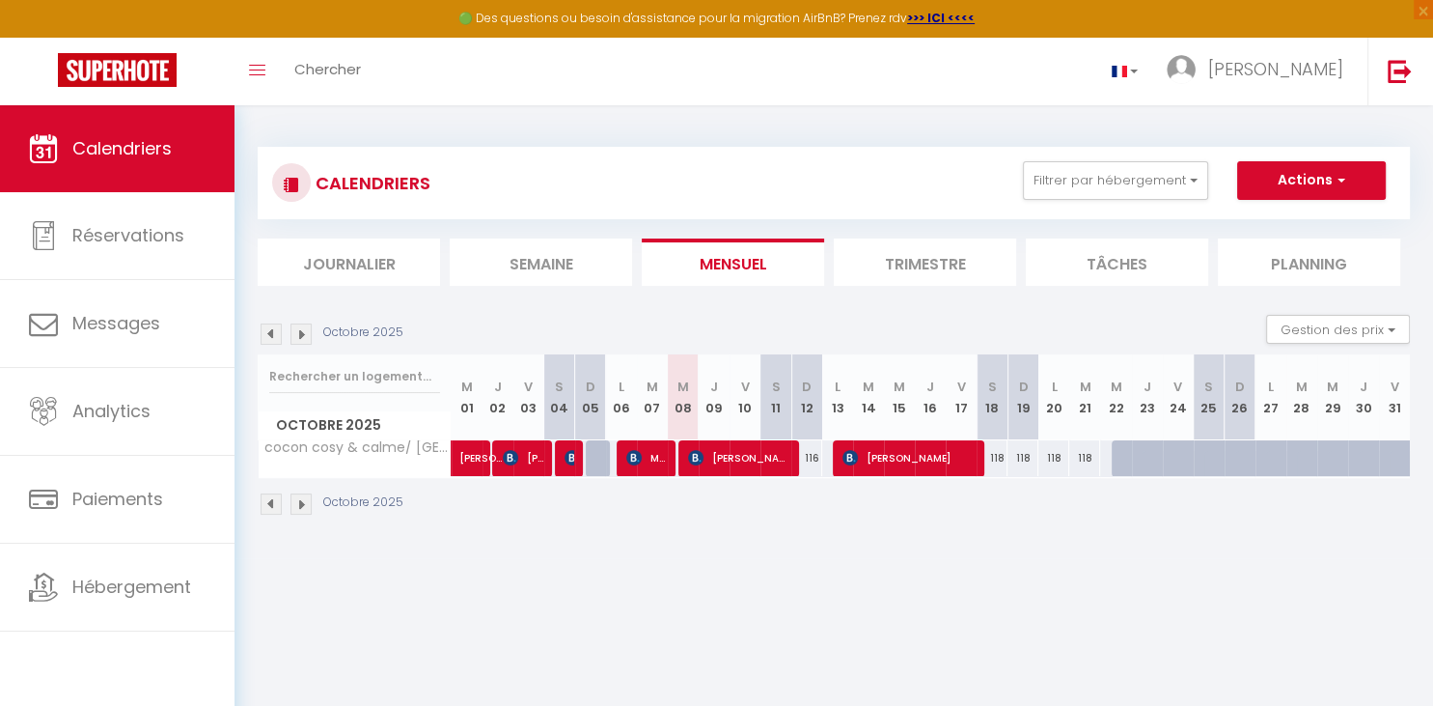
click at [598, 461] on div at bounding box center [601, 458] width 31 height 37
type input "117"
type input "Dim 05 Octobre 2025"
type input "Lun 06 Octobre 2025"
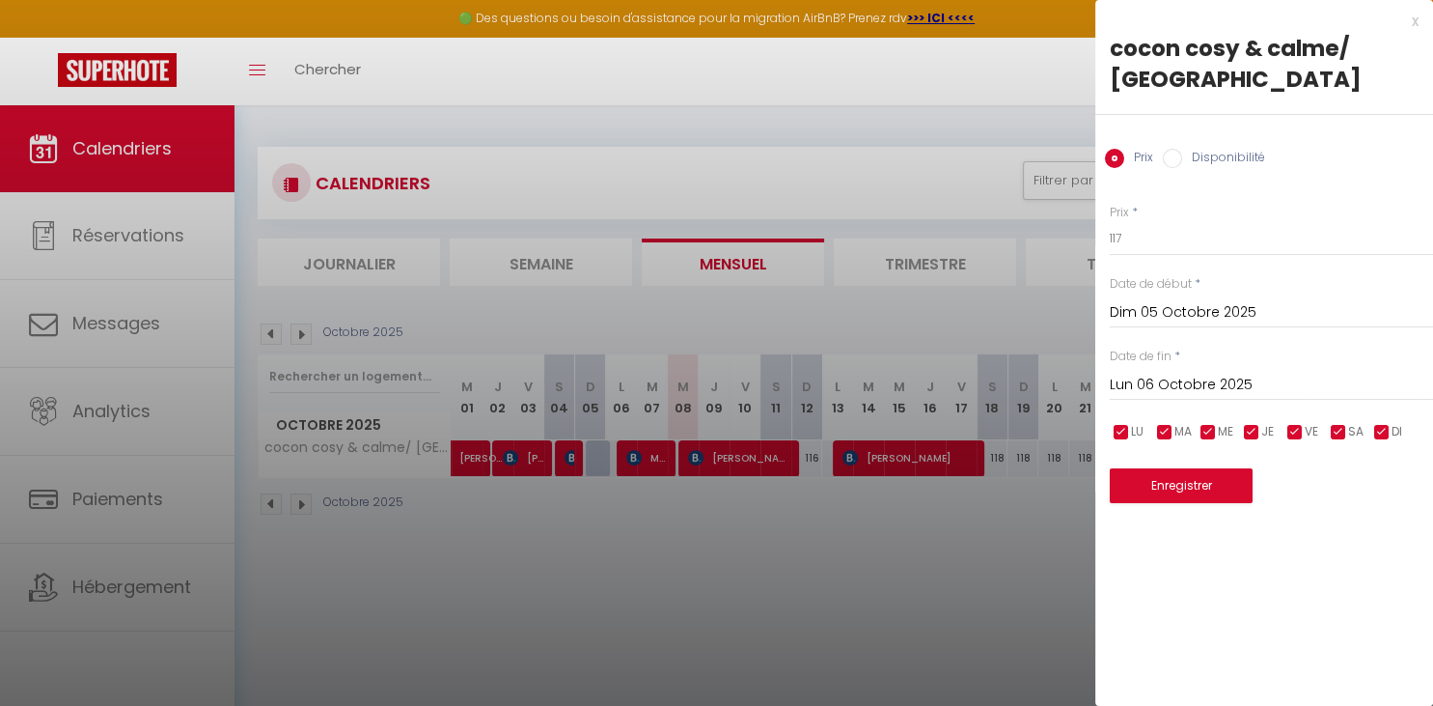
click at [637, 549] on div at bounding box center [716, 353] width 1433 height 706
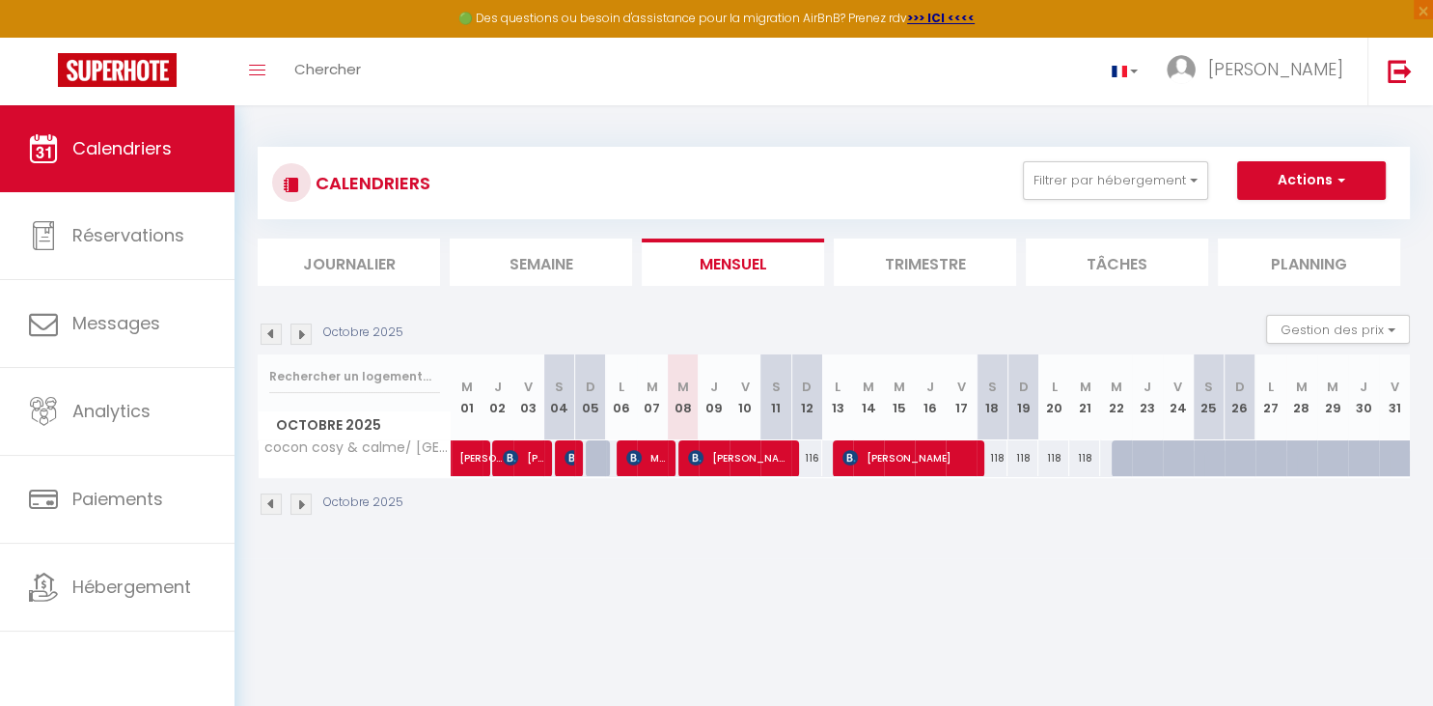
click at [272, 324] on img at bounding box center [271, 333] width 21 height 21
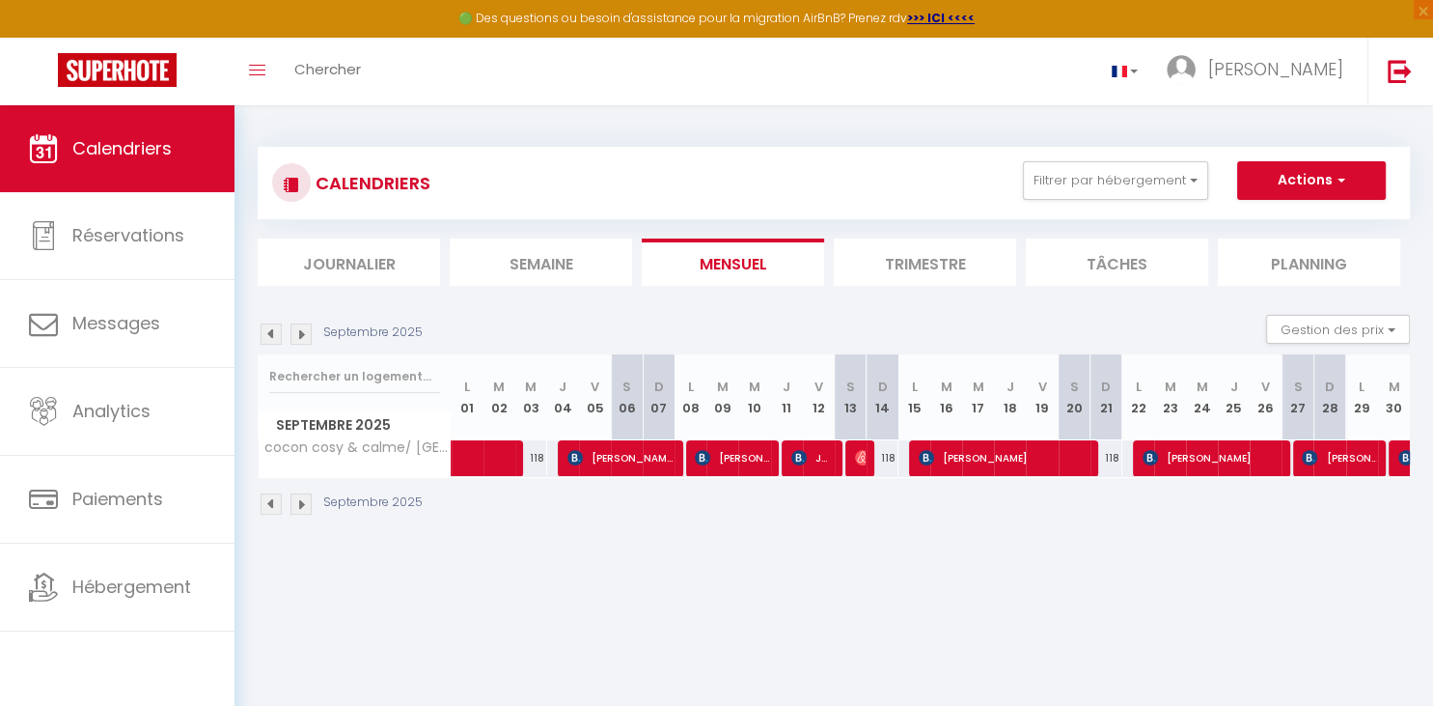
click at [295, 335] on img at bounding box center [301, 333] width 21 height 21
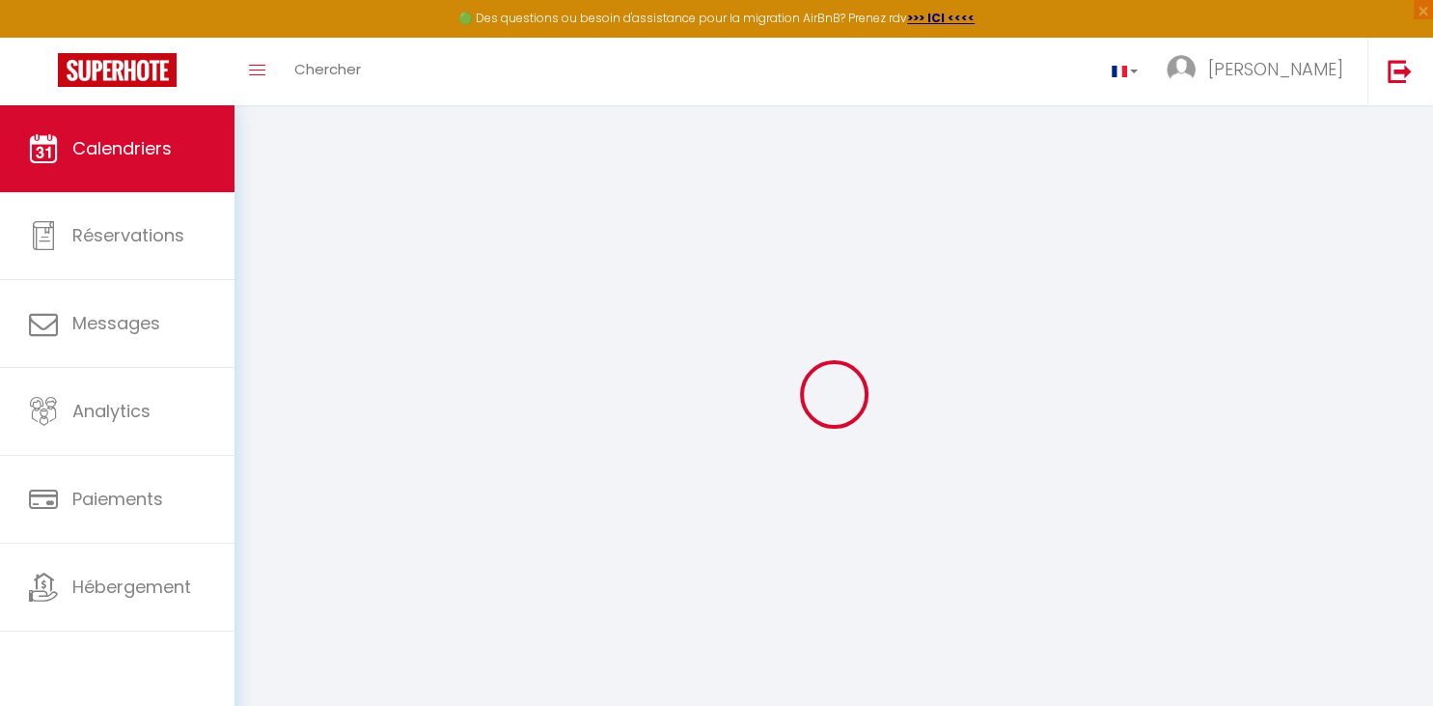
select select "KO"
select select "0"
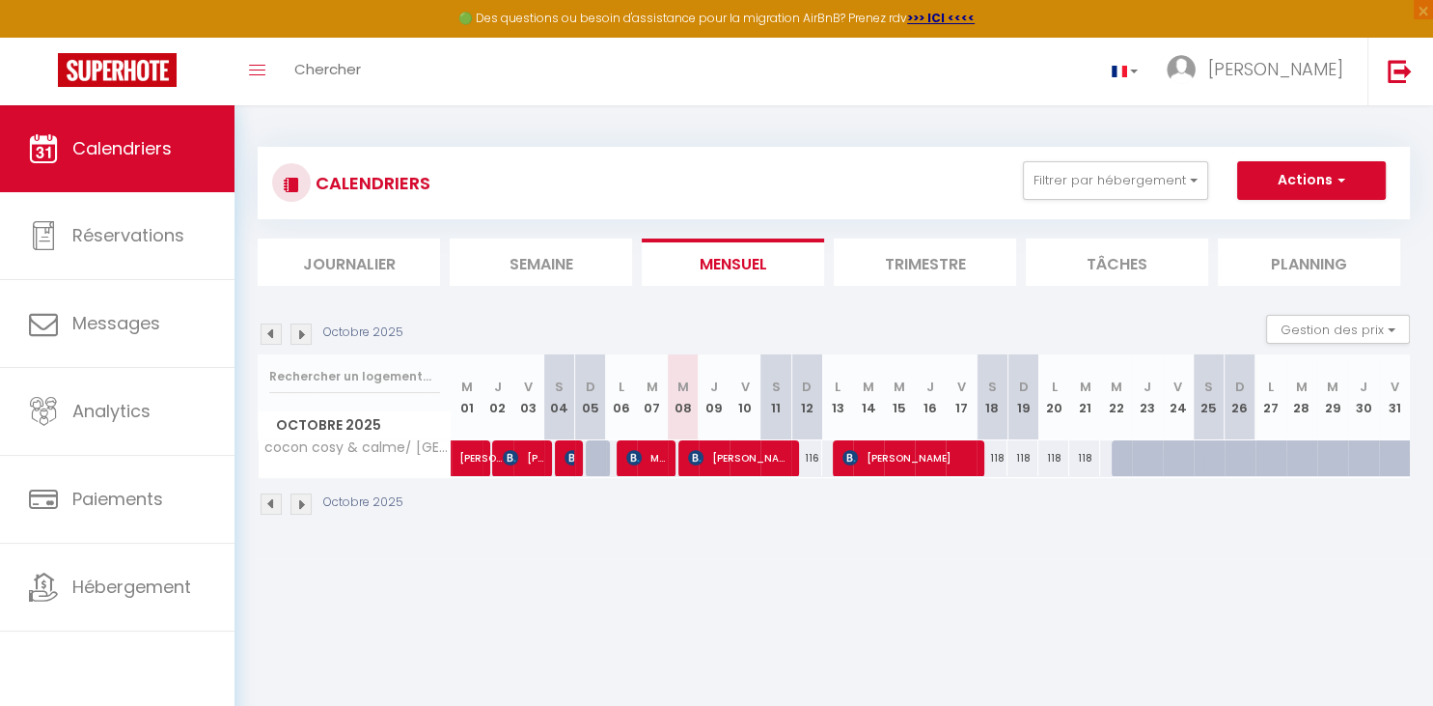
click at [722, 592] on body "🟢 Des questions ou besoin d'assistance pour la migration AirBnB? Prenez rdv >>>…" at bounding box center [716, 458] width 1433 height 706
click at [572, 462] on img at bounding box center [572, 457] width 15 height 15
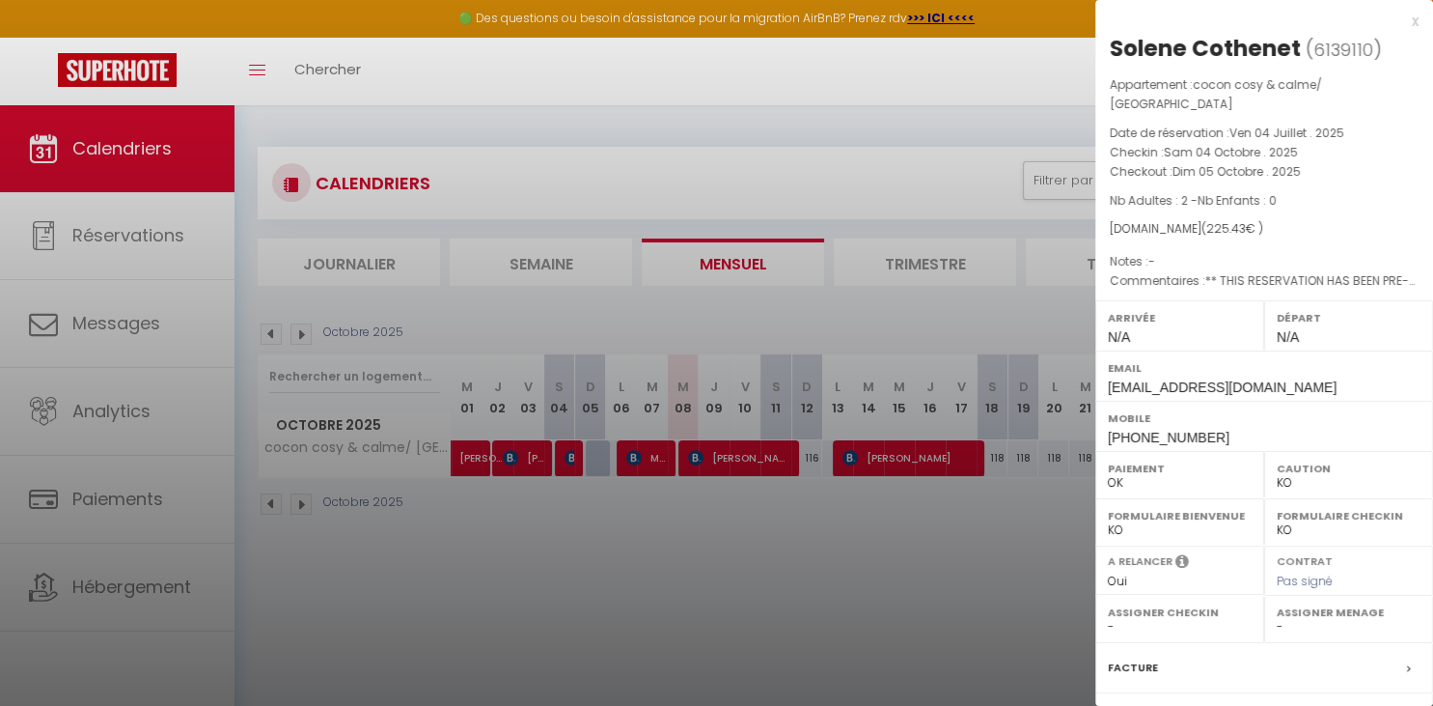
click at [152, 257] on div at bounding box center [716, 353] width 1433 height 706
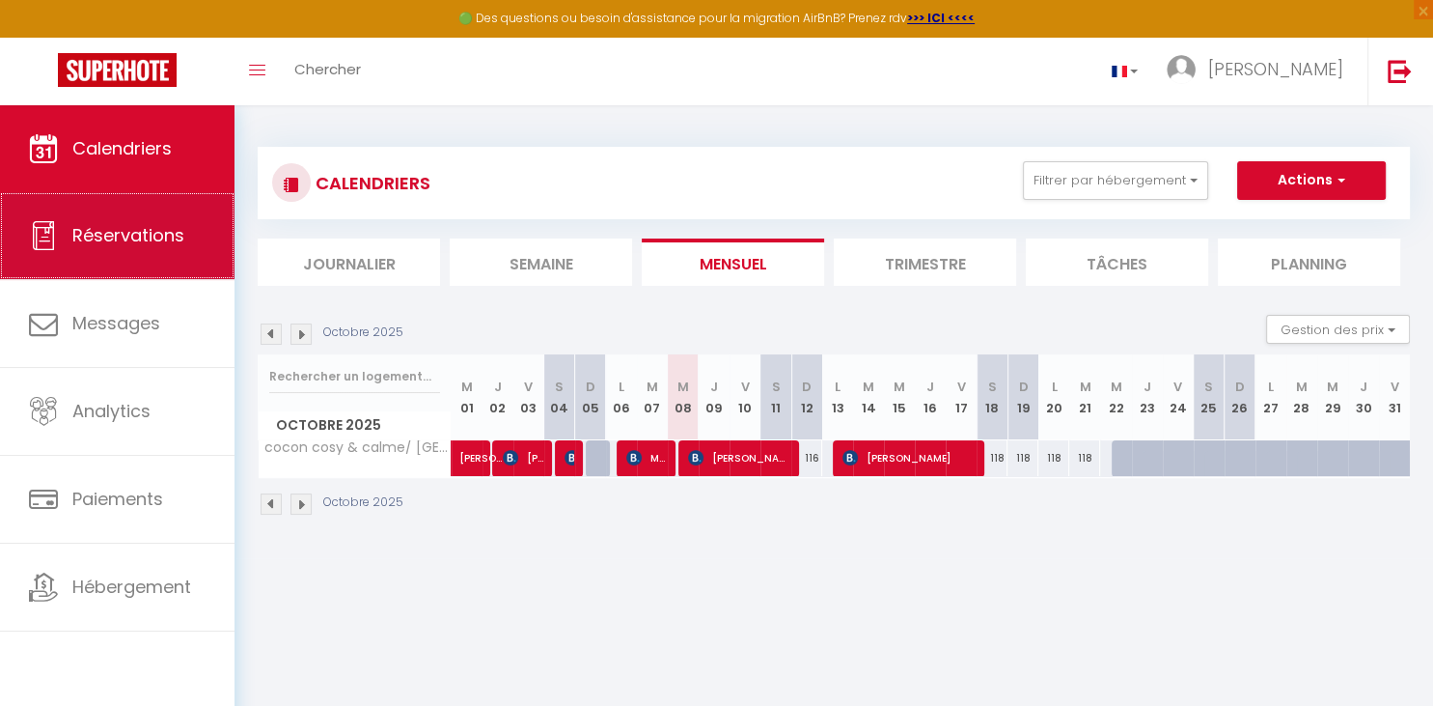
click at [123, 238] on span "Réservations" at bounding box center [128, 235] width 112 height 24
select select "not_cancelled"
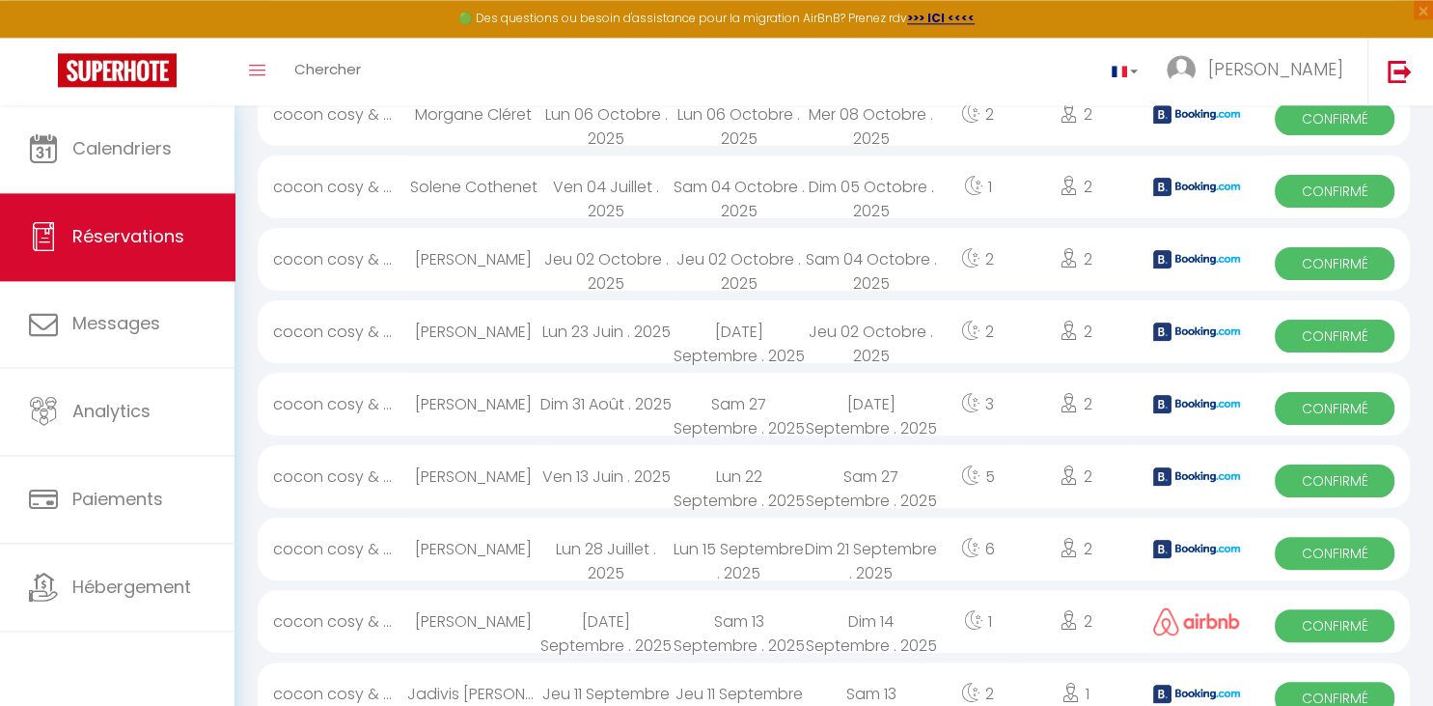
scroll to position [552, 0]
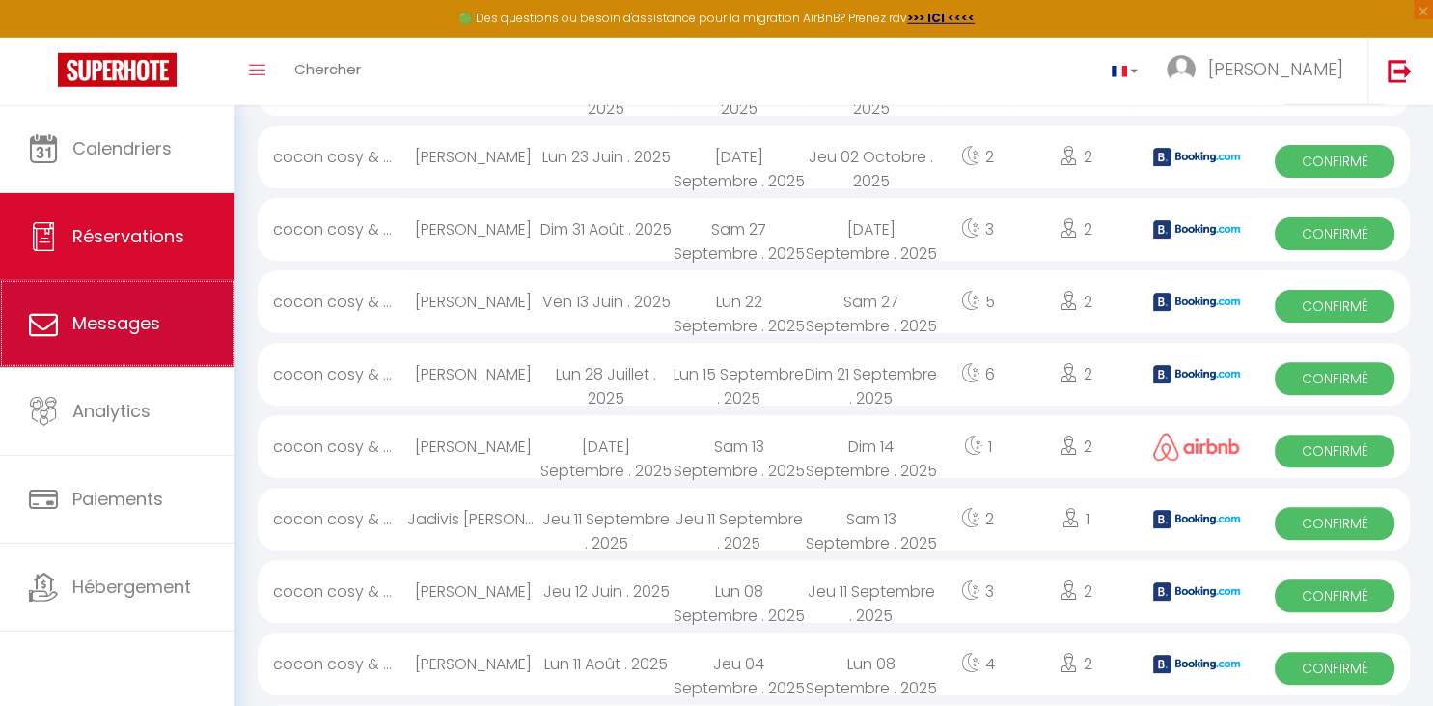
click at [123, 311] on link "Messages" at bounding box center [117, 323] width 235 height 87
select select "message"
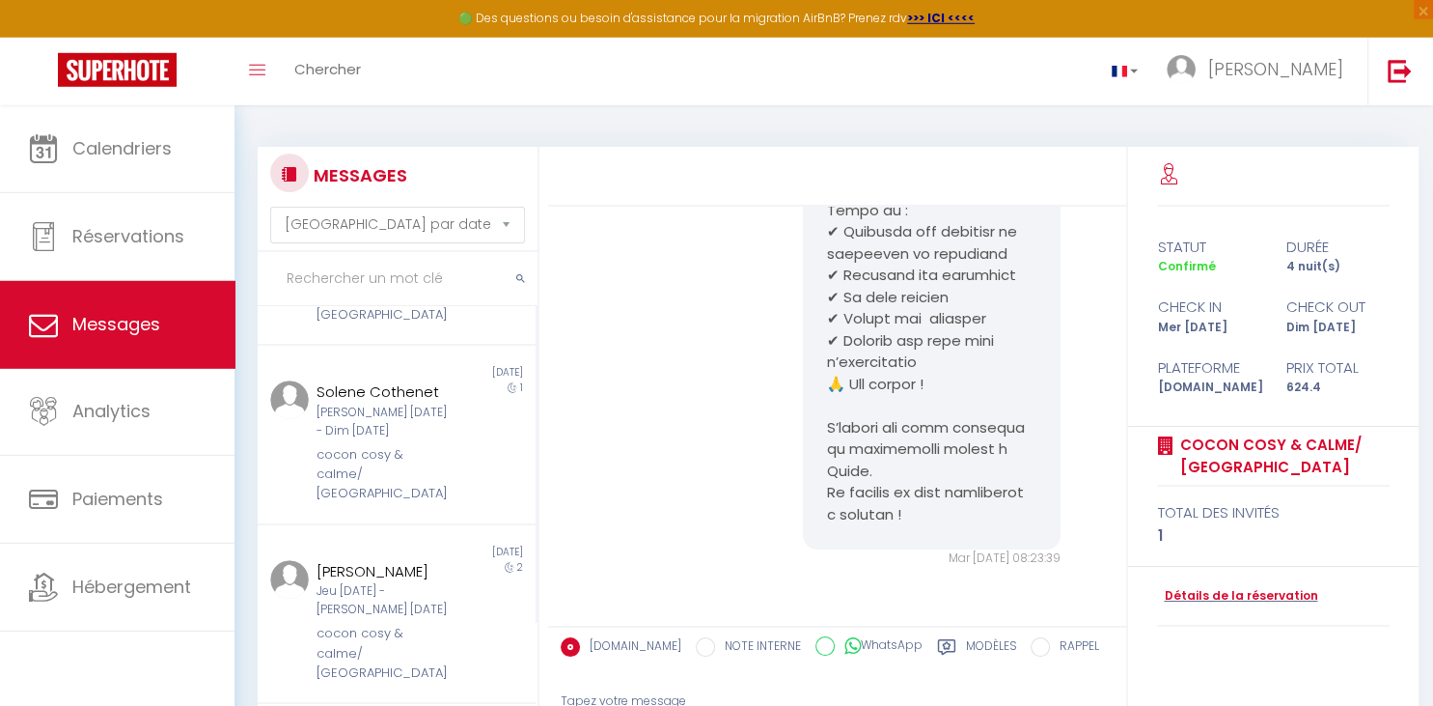
scroll to position [294, 0]
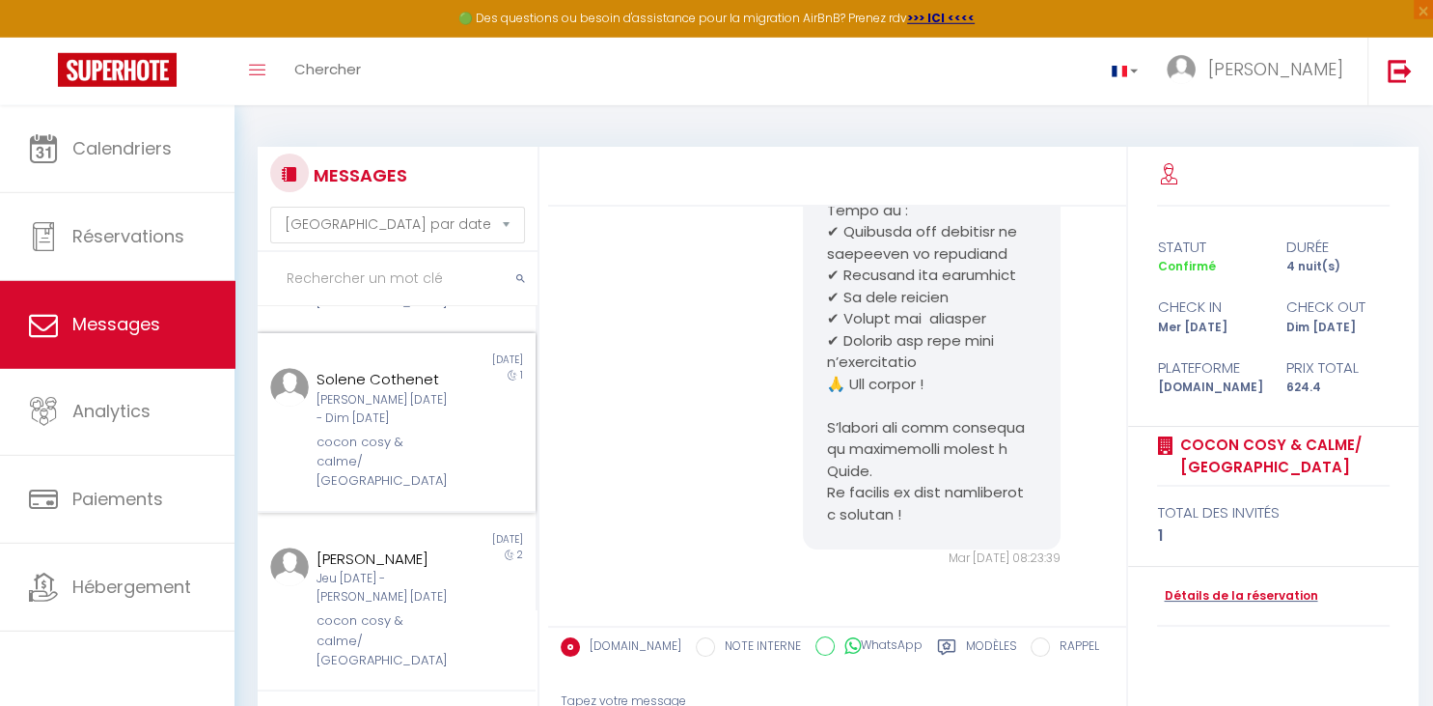
click at [424, 391] on div "[PERSON_NAME] [DATE] - Dim [DATE]" at bounding box center [385, 409] width 137 height 37
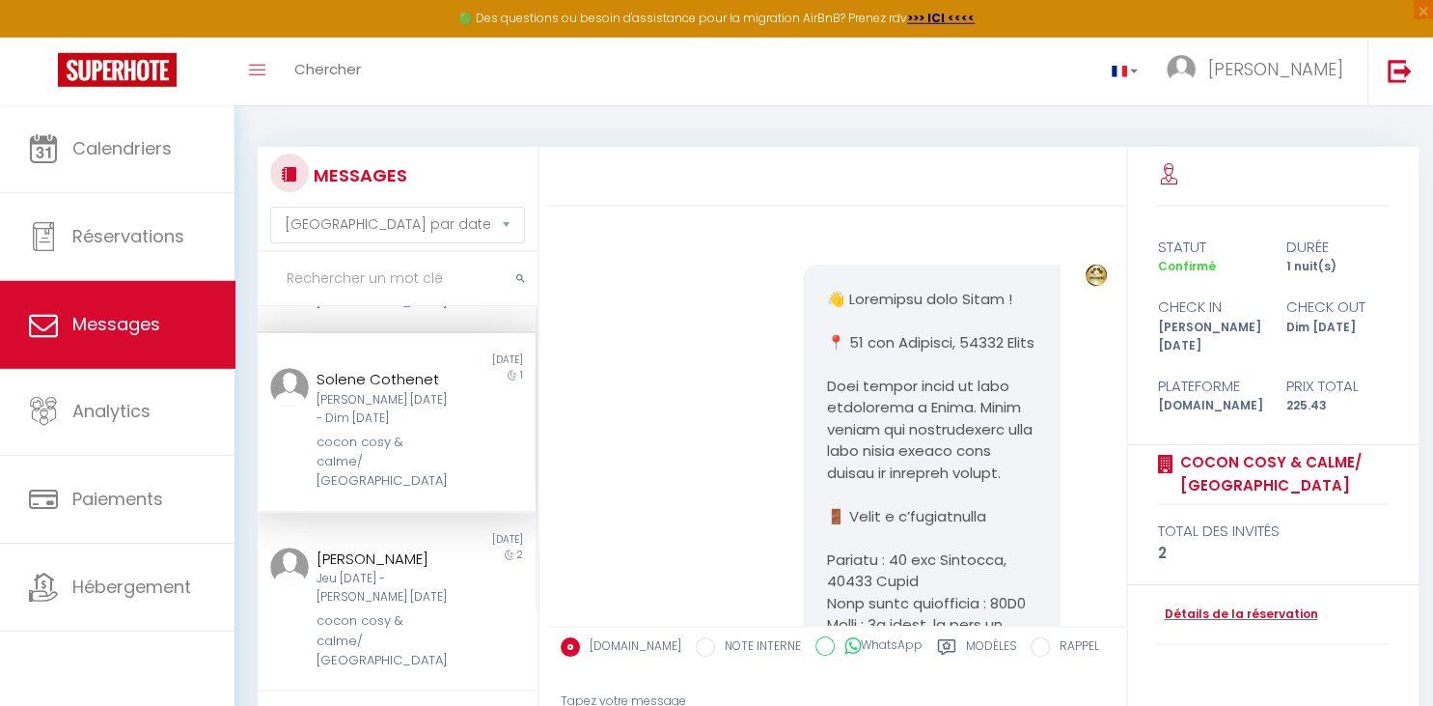
scroll to position [2252, 0]
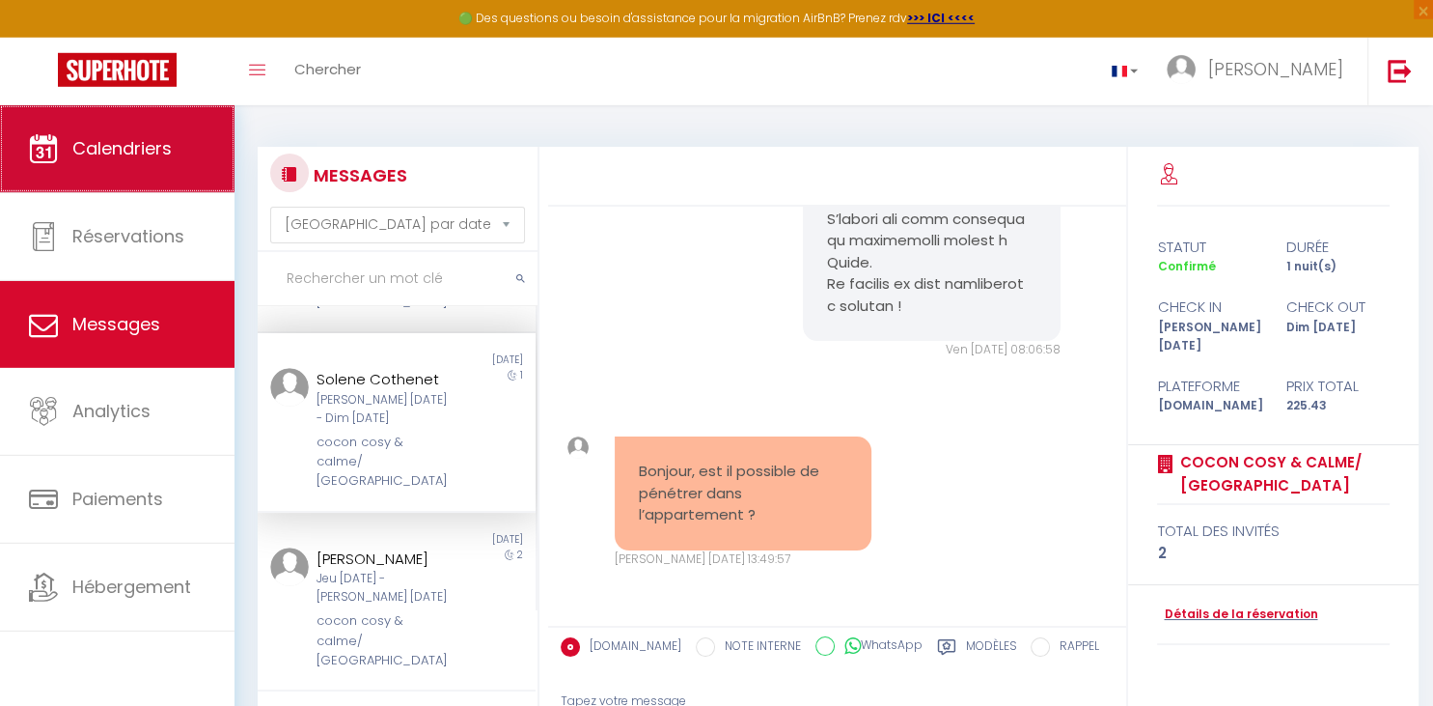
click at [125, 145] on span "Calendriers" at bounding box center [121, 148] width 99 height 24
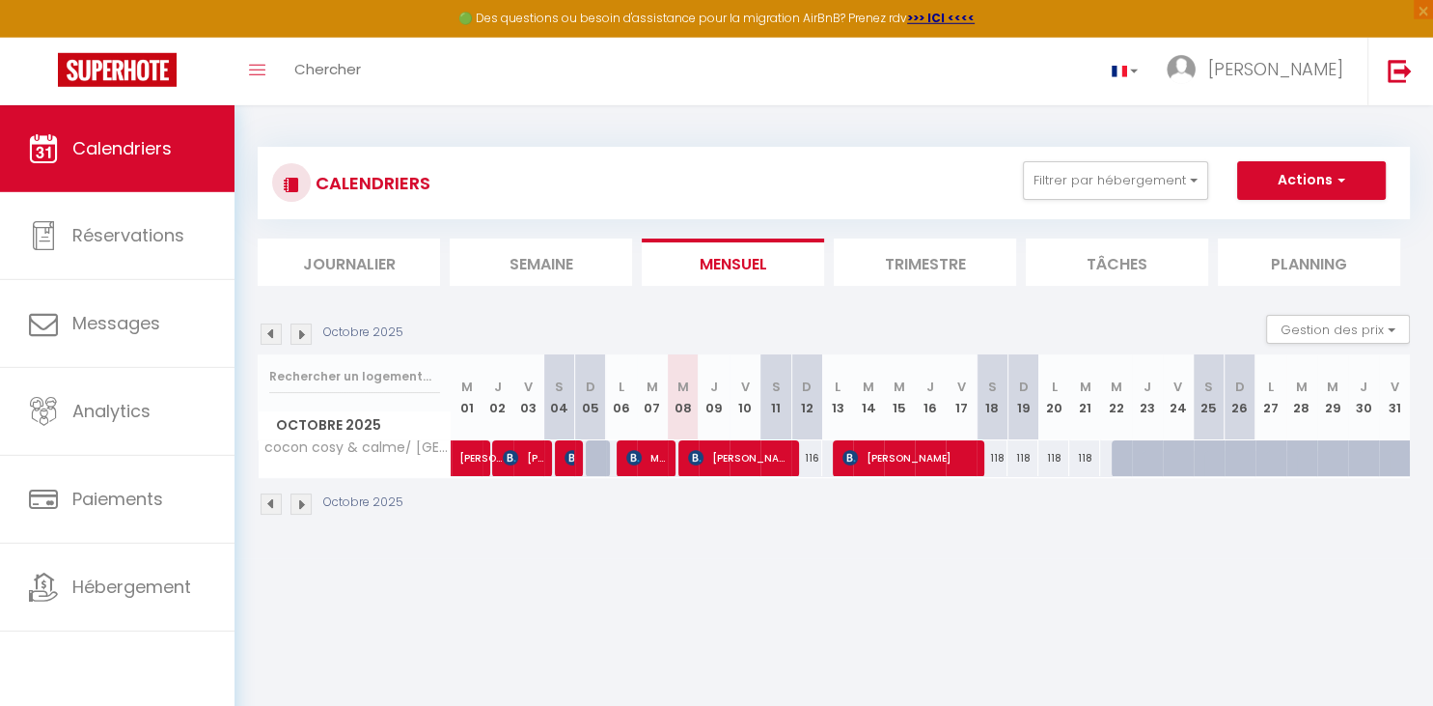
click at [527, 81] on div "Toggle menubar Chercher BUTTON [PERSON_NAME] Paramètres" at bounding box center [779, 72] width 1279 height 68
click at [598, 458] on div at bounding box center [601, 458] width 31 height 37
type input "117"
type input "Dim 05 Octobre 2025"
type input "Lun 06 Octobre 2025"
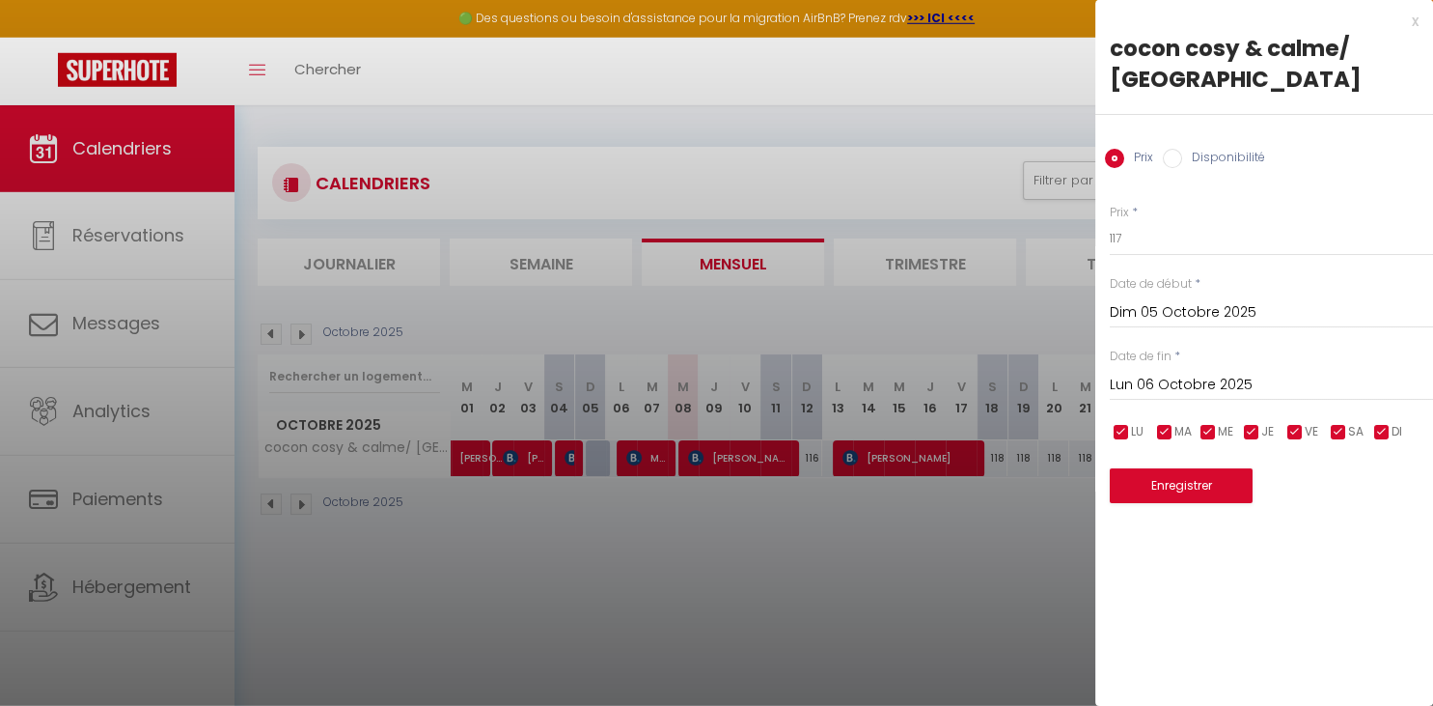
click at [598, 458] on div at bounding box center [716, 353] width 1433 height 706
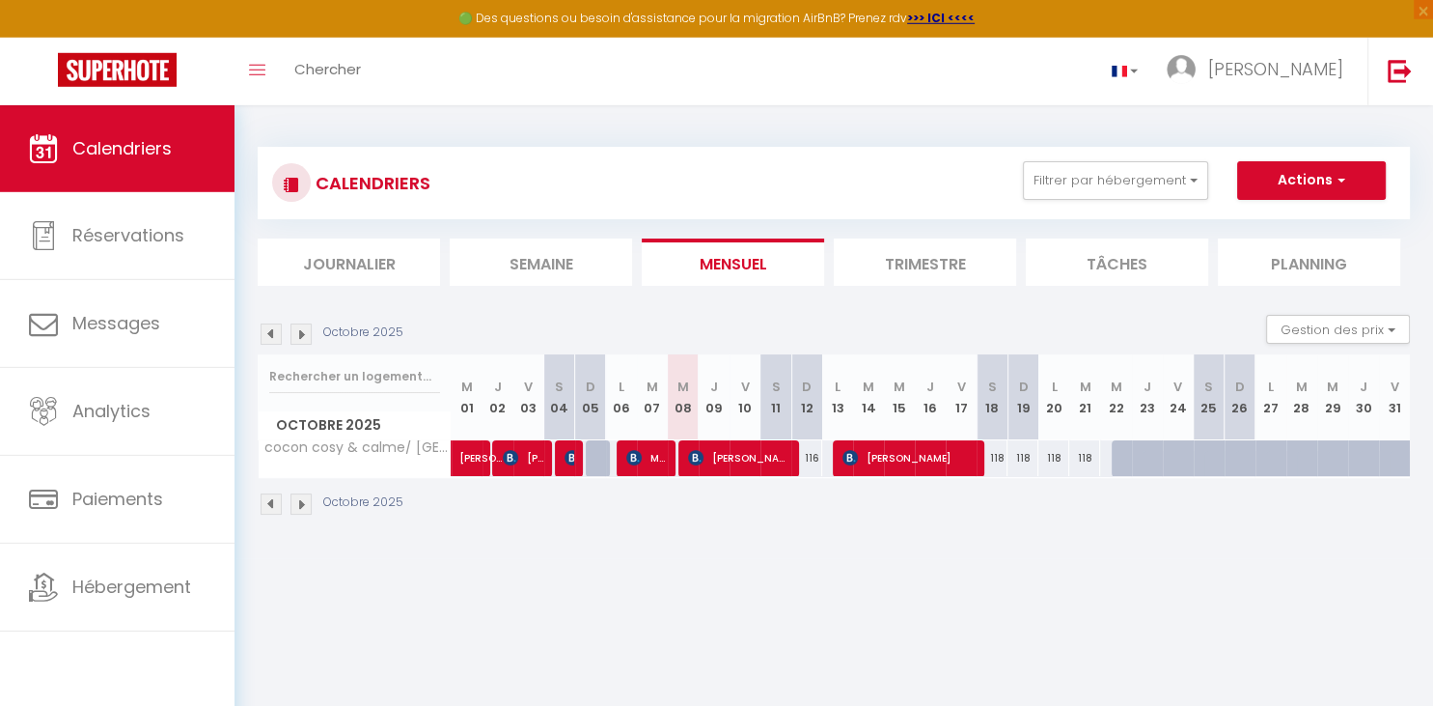
click at [271, 331] on img at bounding box center [271, 333] width 21 height 21
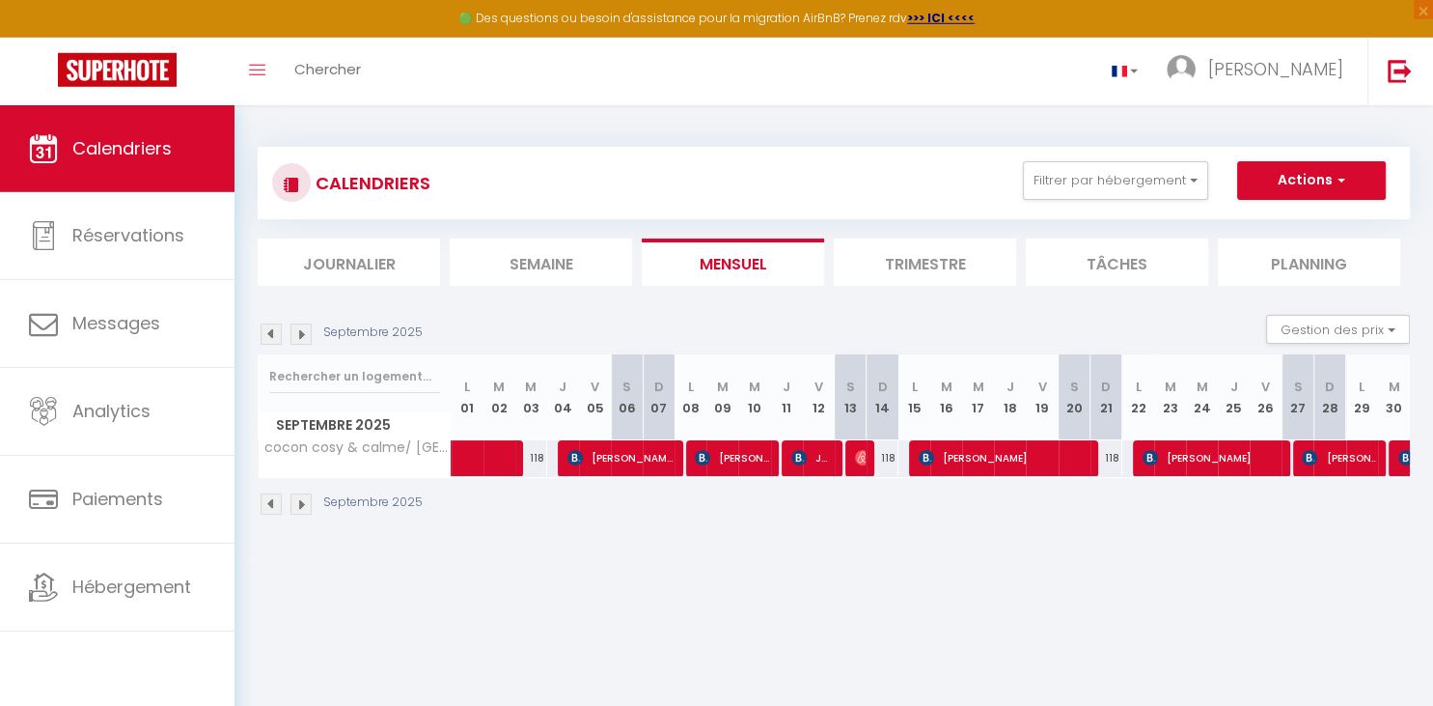
click at [292, 338] on img at bounding box center [301, 333] width 21 height 21
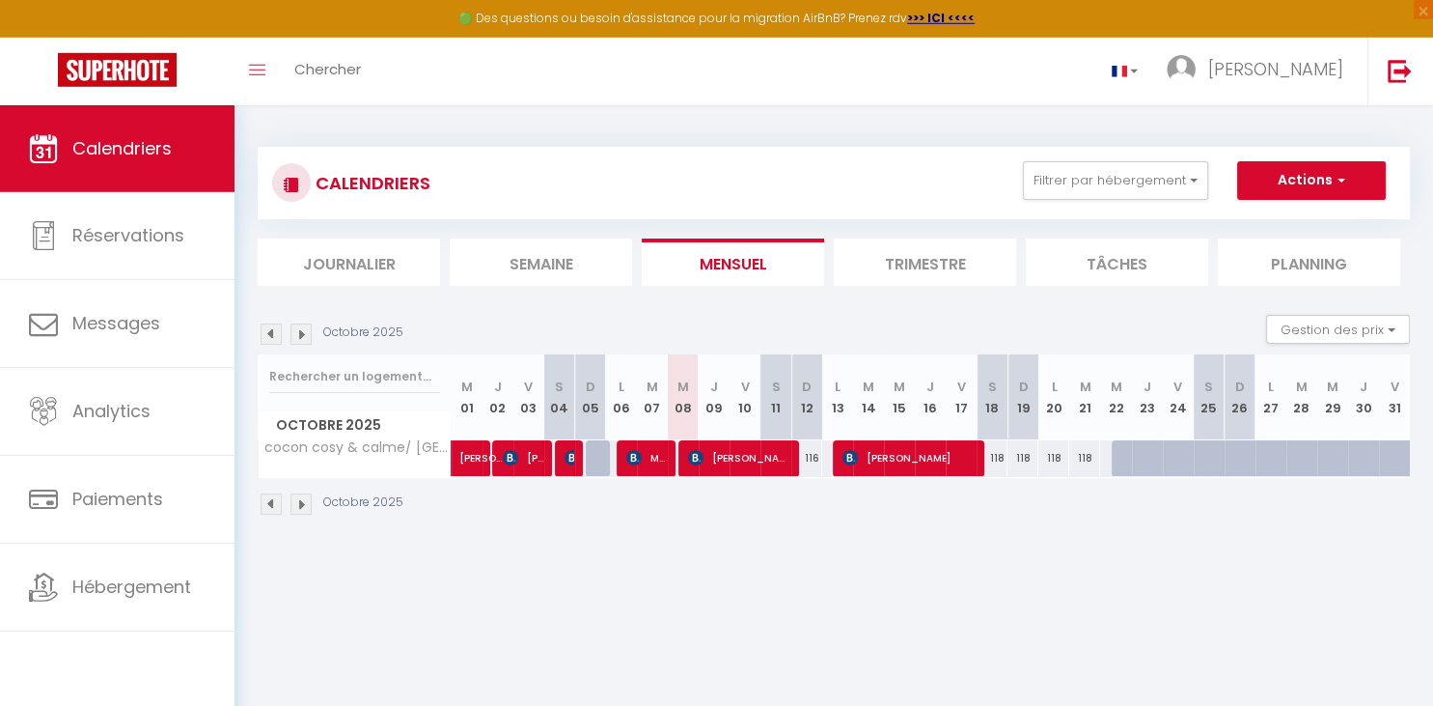
click at [514, 458] on img at bounding box center [510, 457] width 15 height 15
select select "OK"
select select "KO"
select select "0"
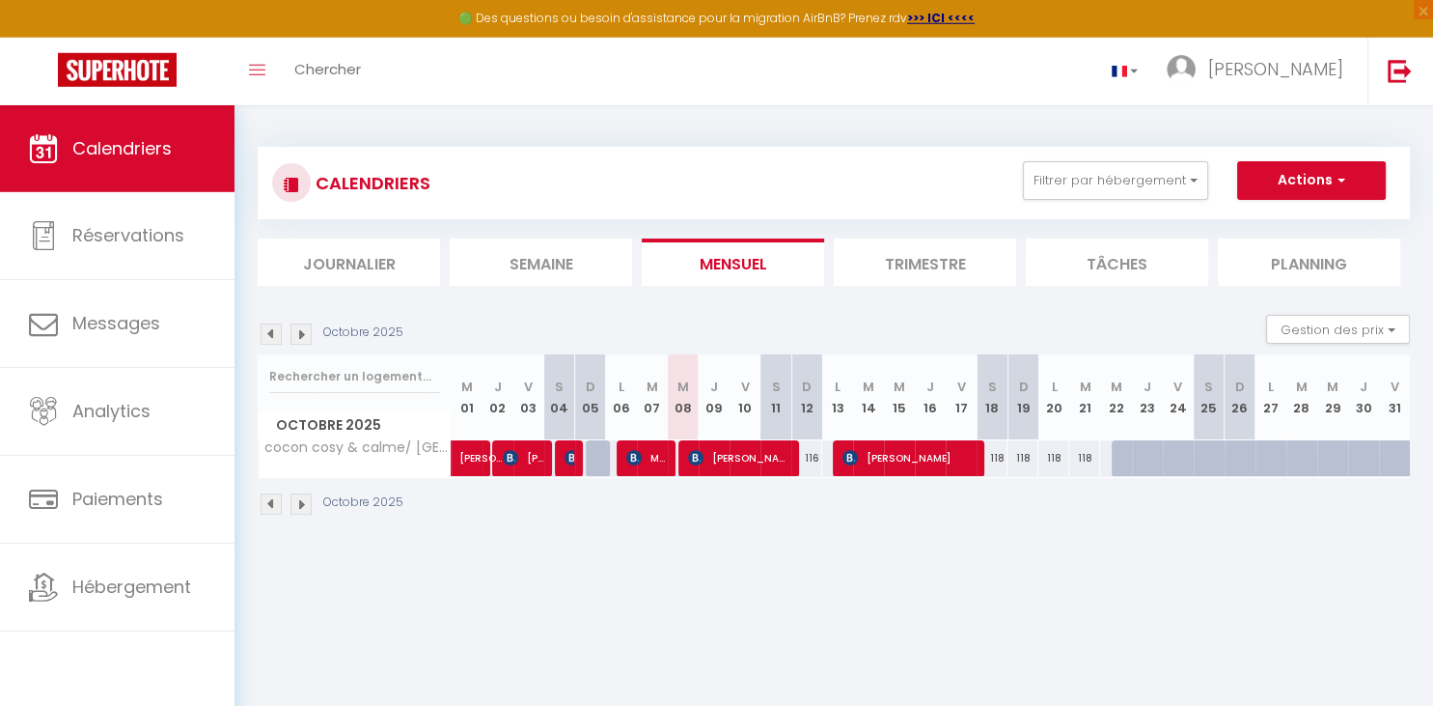
select select "1"
select select
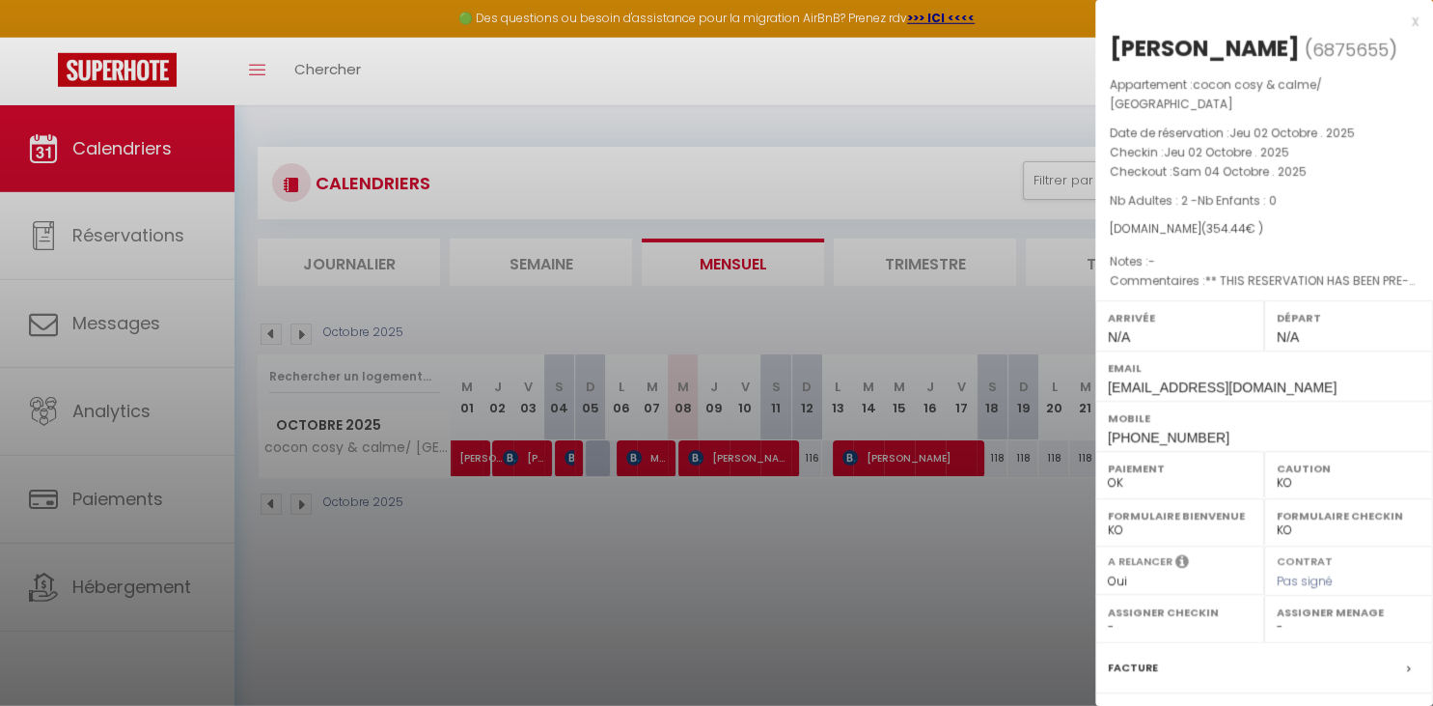
click at [567, 463] on div at bounding box center [716, 353] width 1433 height 706
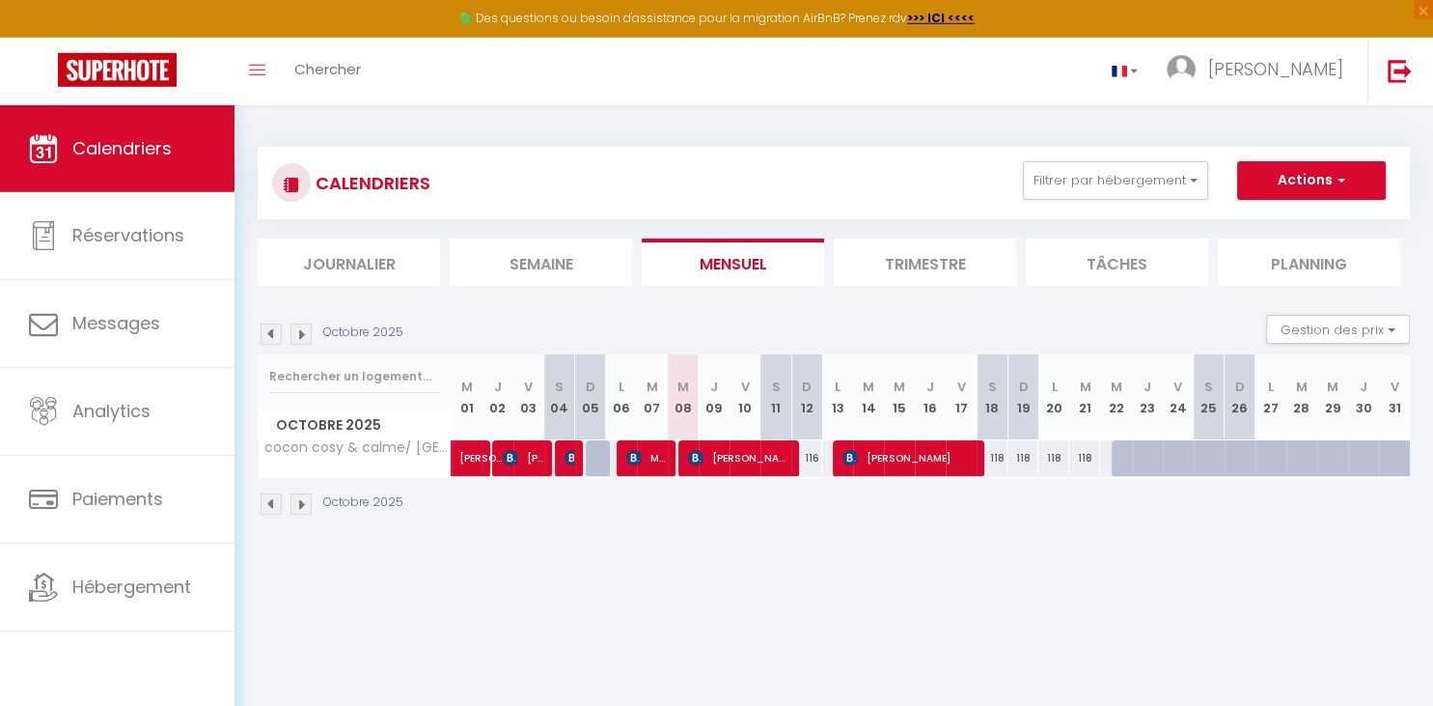
click at [631, 457] on img at bounding box center [633, 457] width 15 height 15
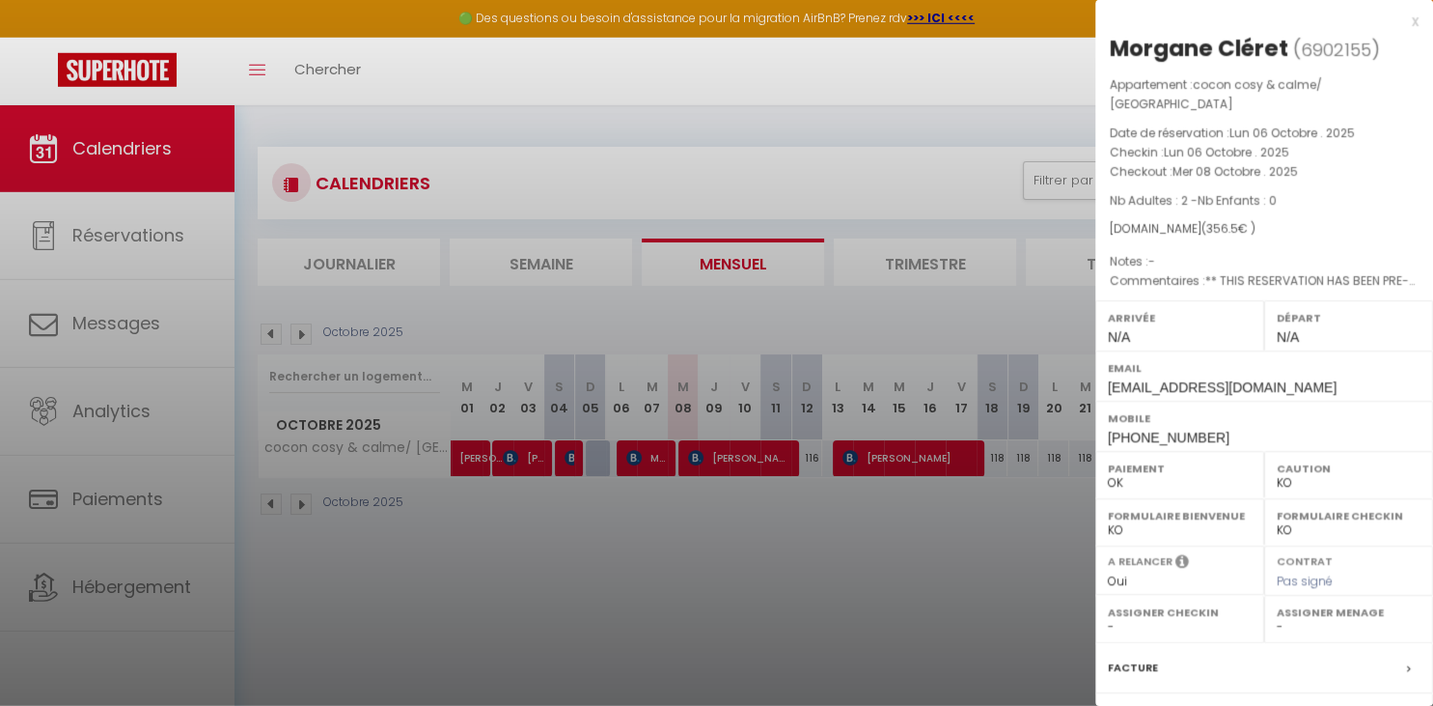
click at [708, 453] on div at bounding box center [716, 353] width 1433 height 706
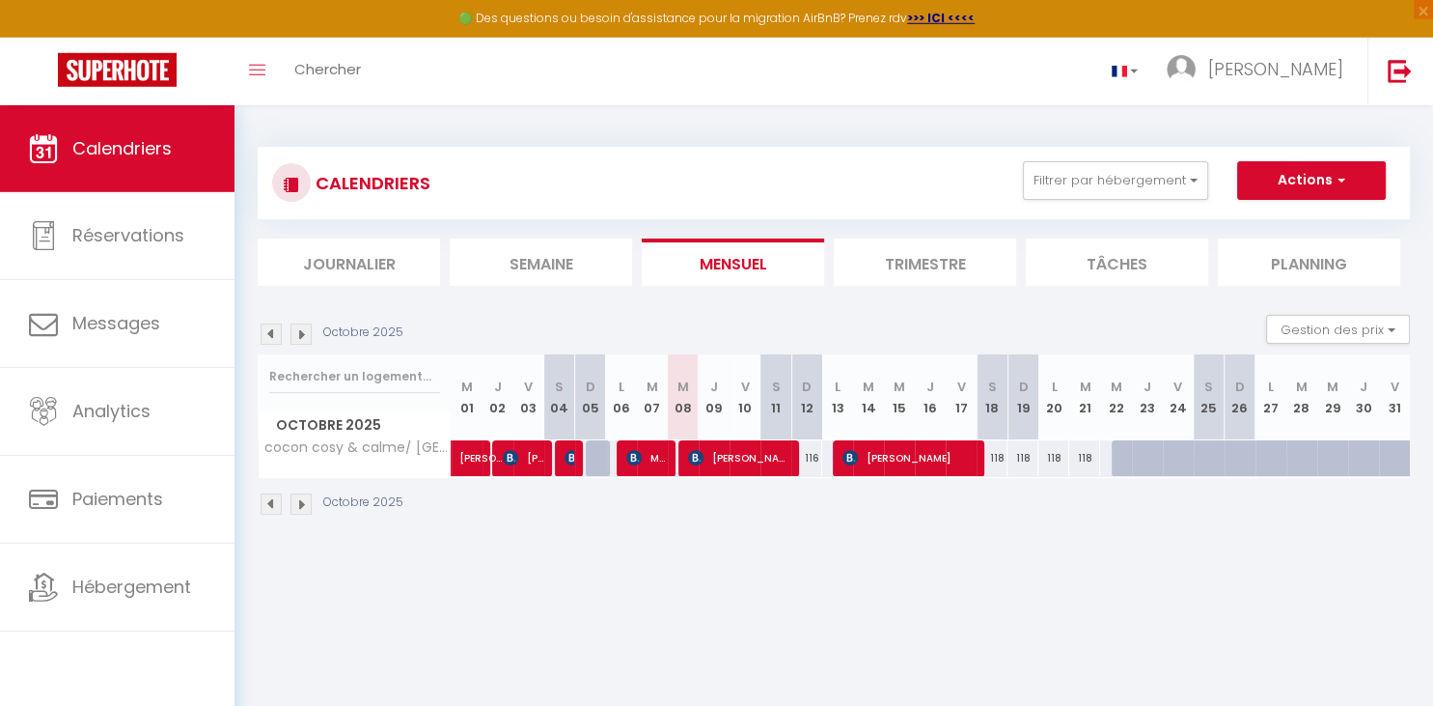
click at [840, 446] on div at bounding box center [848, 458] width 31 height 37
click at [884, 457] on span "[PERSON_NAME]" at bounding box center [910, 457] width 134 height 37
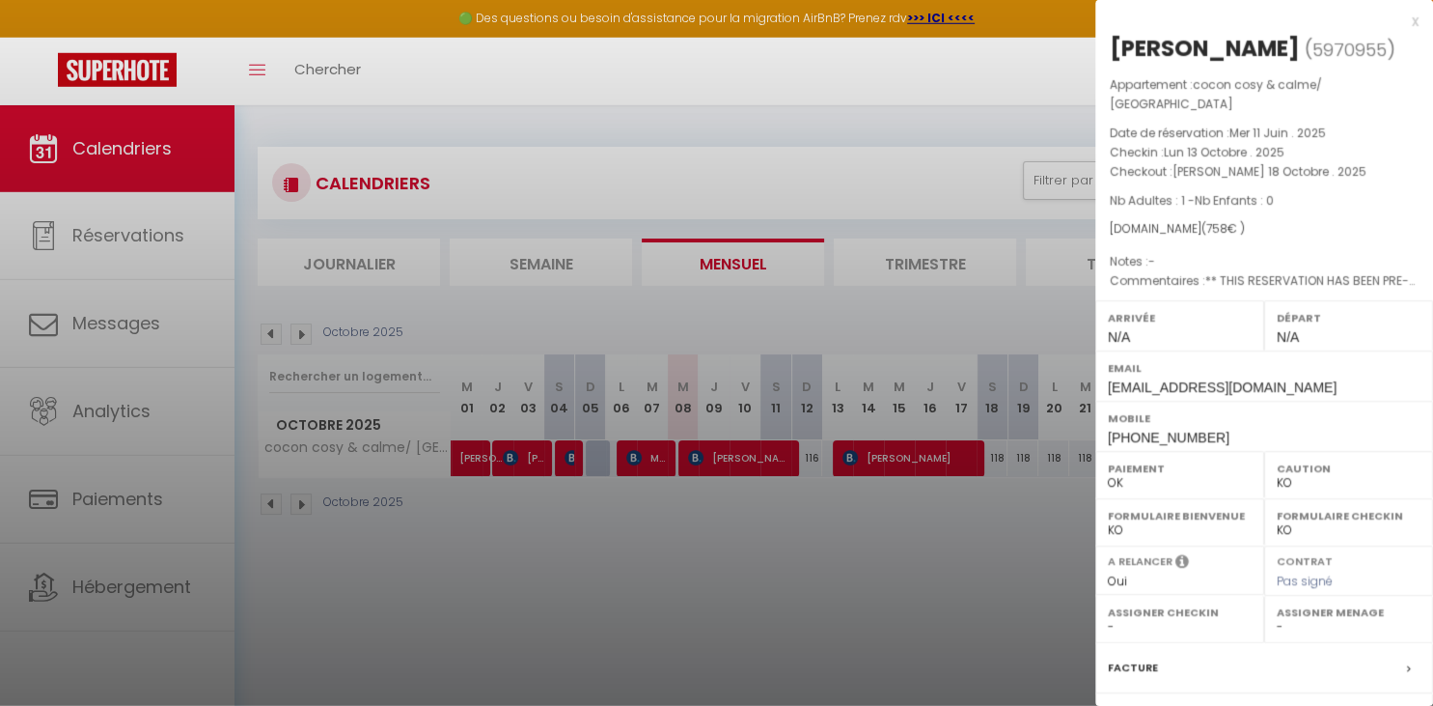
click at [922, 567] on div at bounding box center [716, 353] width 1433 height 706
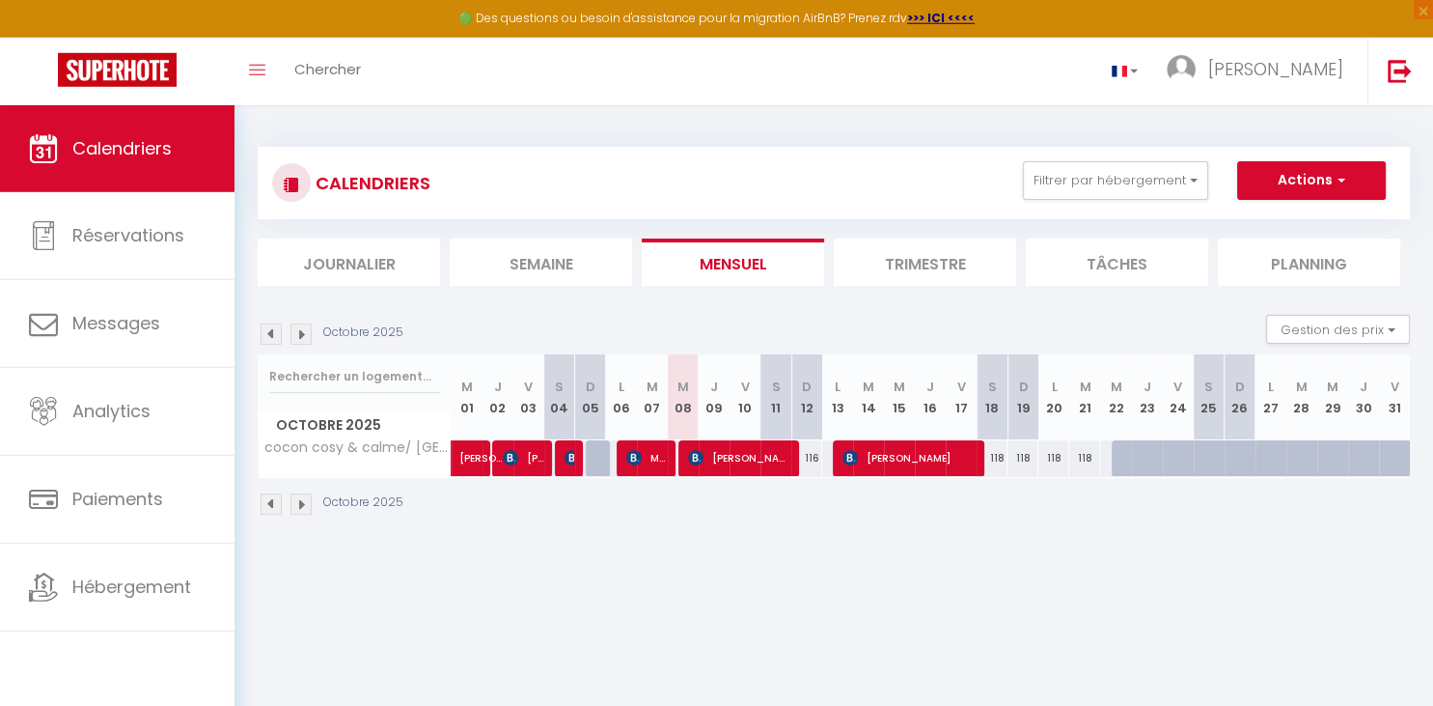
click at [922, 567] on body "🟢 Des questions ou besoin d'assistance pour la migration AirBnB? Prenez rdv >>>…" at bounding box center [716, 458] width 1433 height 706
click at [267, 329] on img at bounding box center [271, 333] width 21 height 21
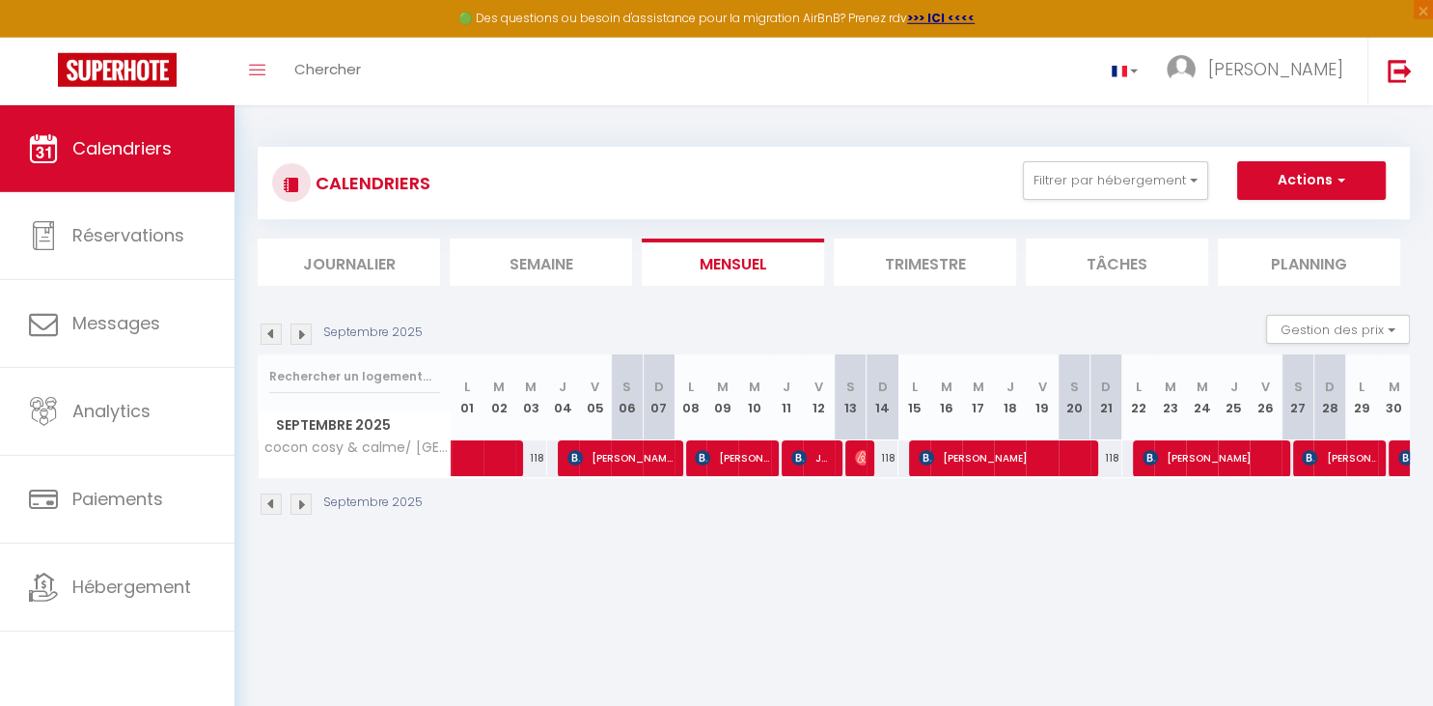
click at [303, 327] on img at bounding box center [301, 333] width 21 height 21
